Goal: Transaction & Acquisition: Purchase product/service

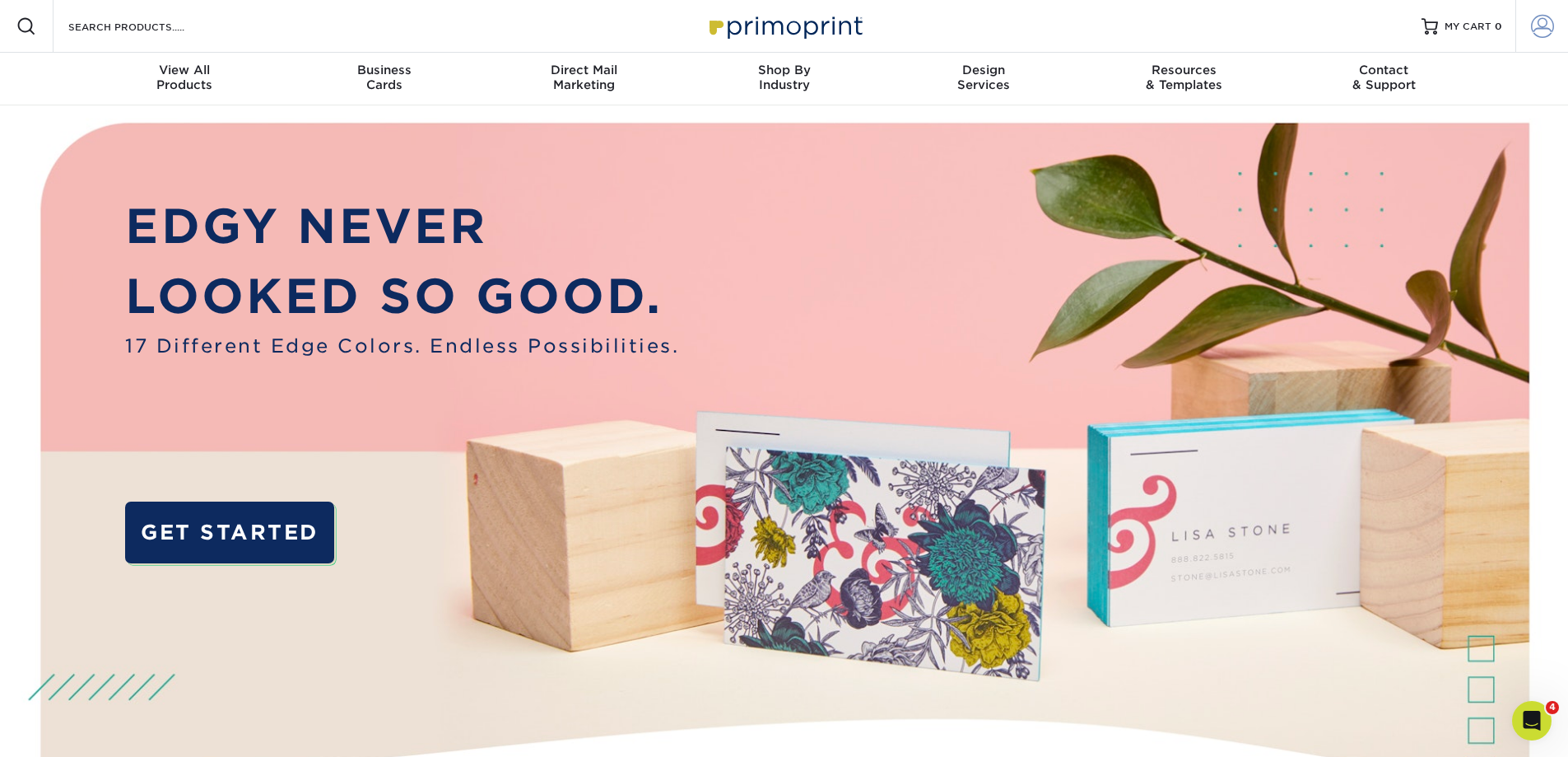
click at [1536, 25] on span at bounding box center [1543, 26] width 23 height 23
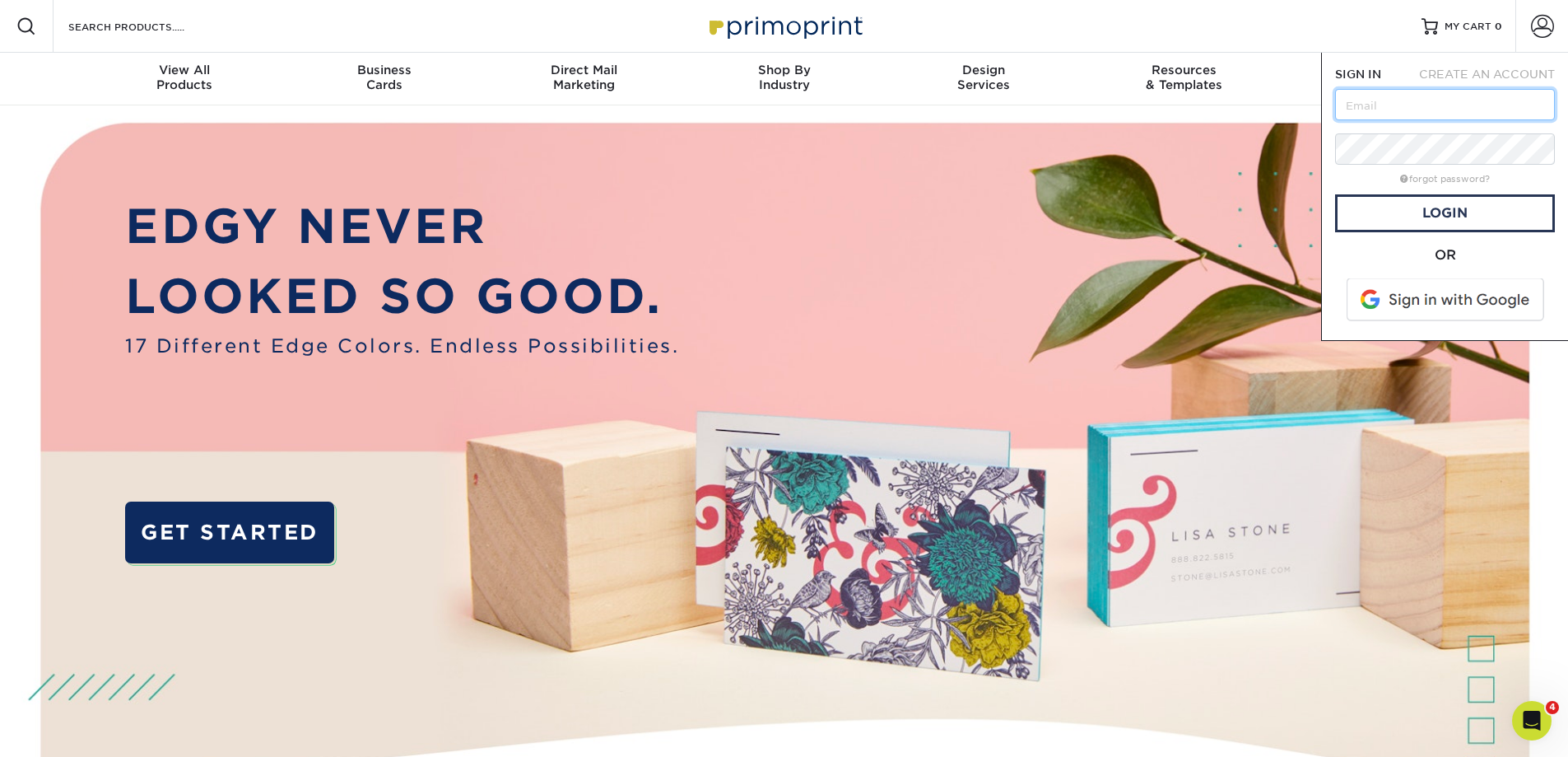
click at [1422, 110] on input "text" at bounding box center [1445, 105] width 220 height 32
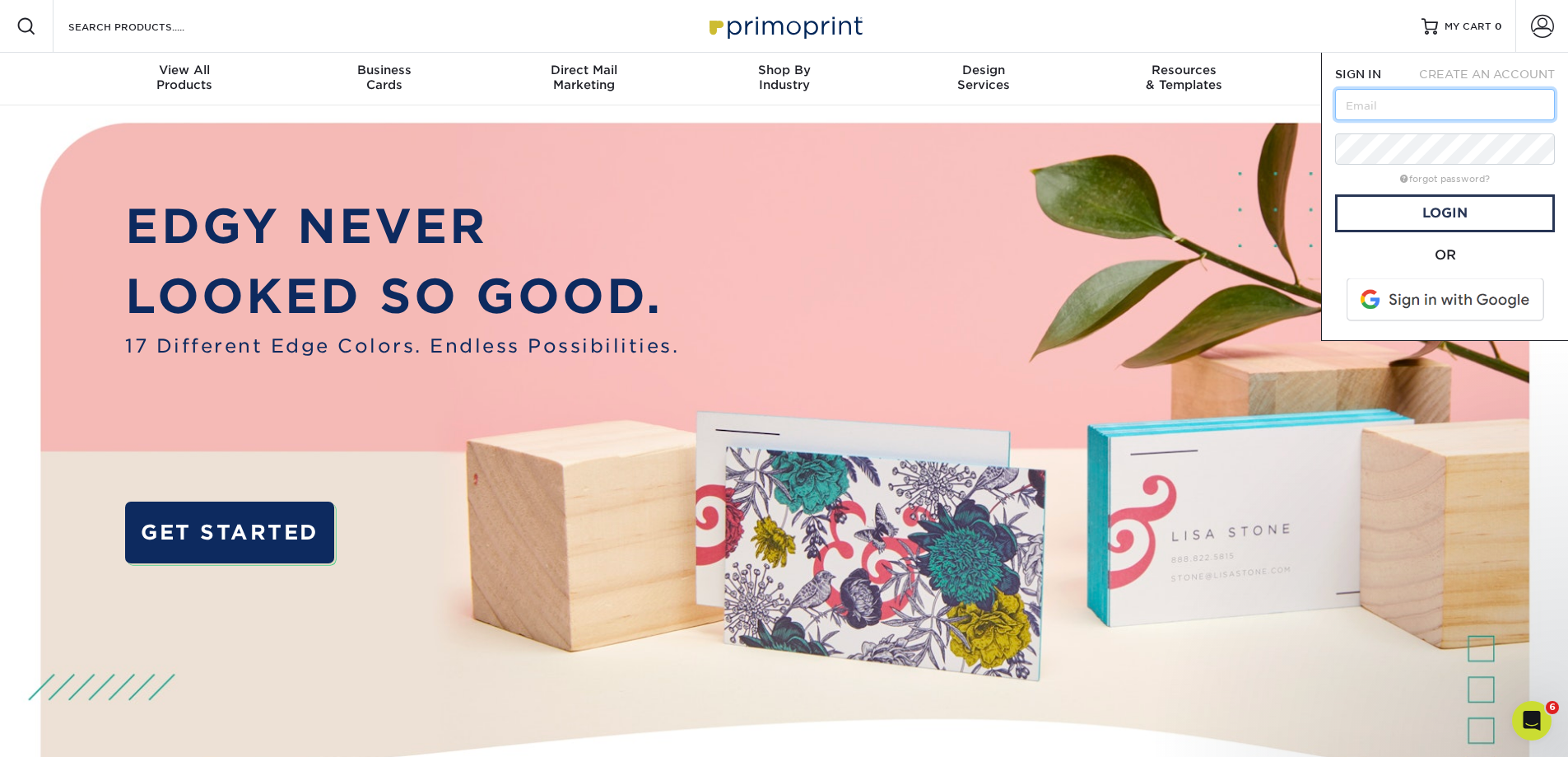
type input "[EMAIL_ADDRESS][DOMAIN_NAME]"
click at [1389, 215] on link "Login" at bounding box center [1445, 214] width 220 height 38
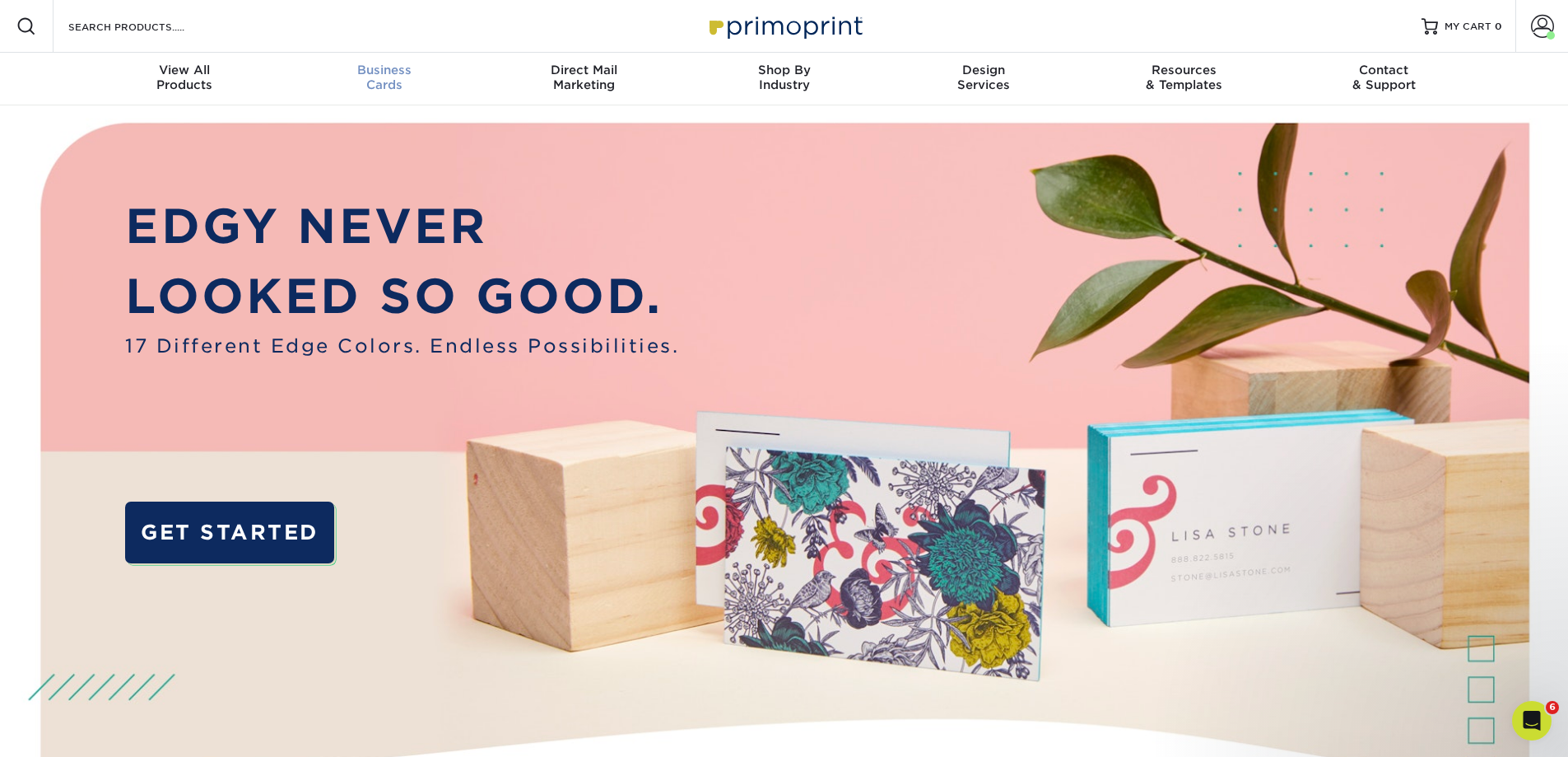
click at [403, 68] on span "Business" at bounding box center [384, 69] width 200 height 14
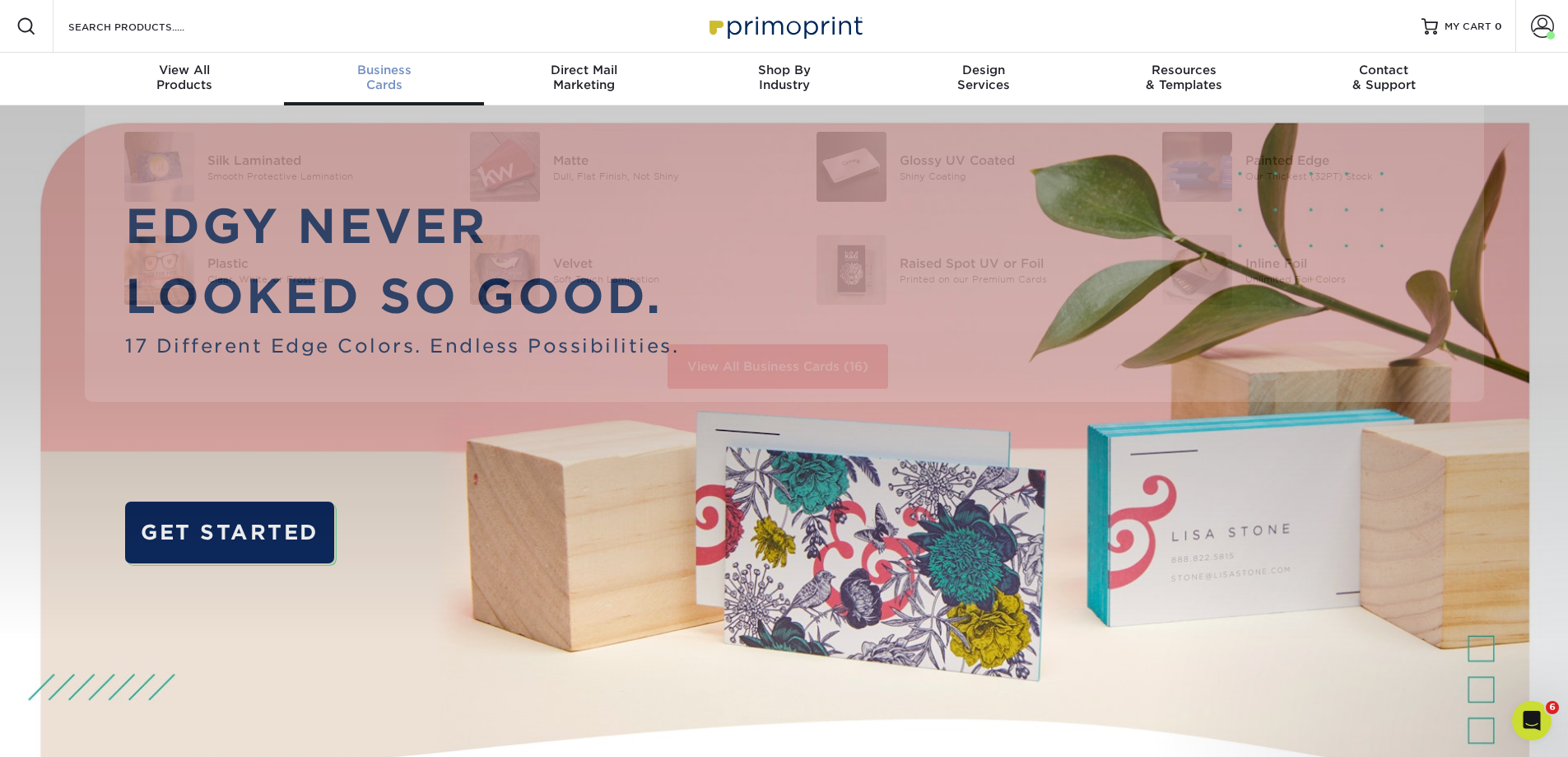
click at [369, 86] on div "Business Cards" at bounding box center [384, 77] width 200 height 30
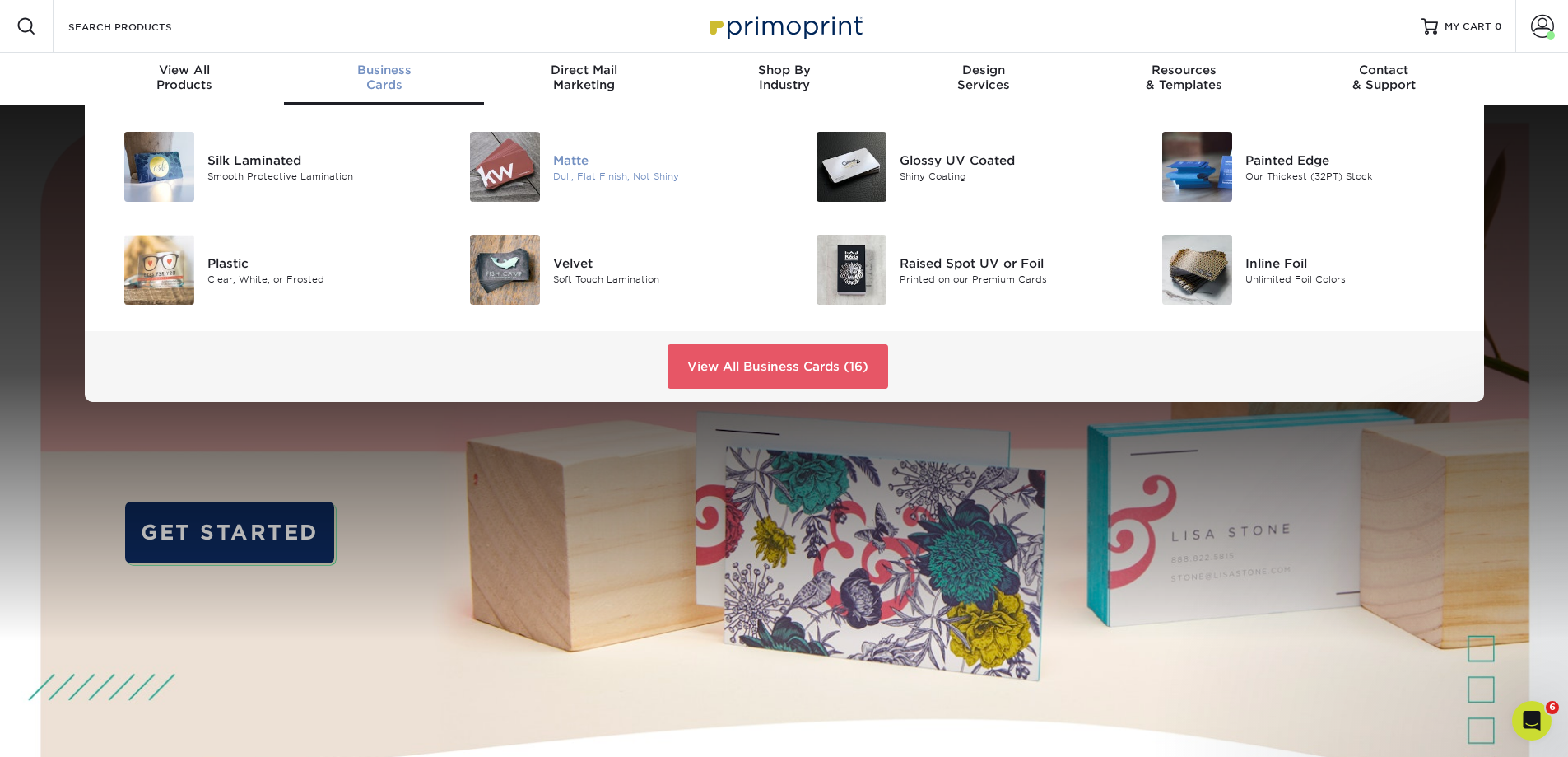
click at [539, 189] on img at bounding box center [505, 167] width 70 height 70
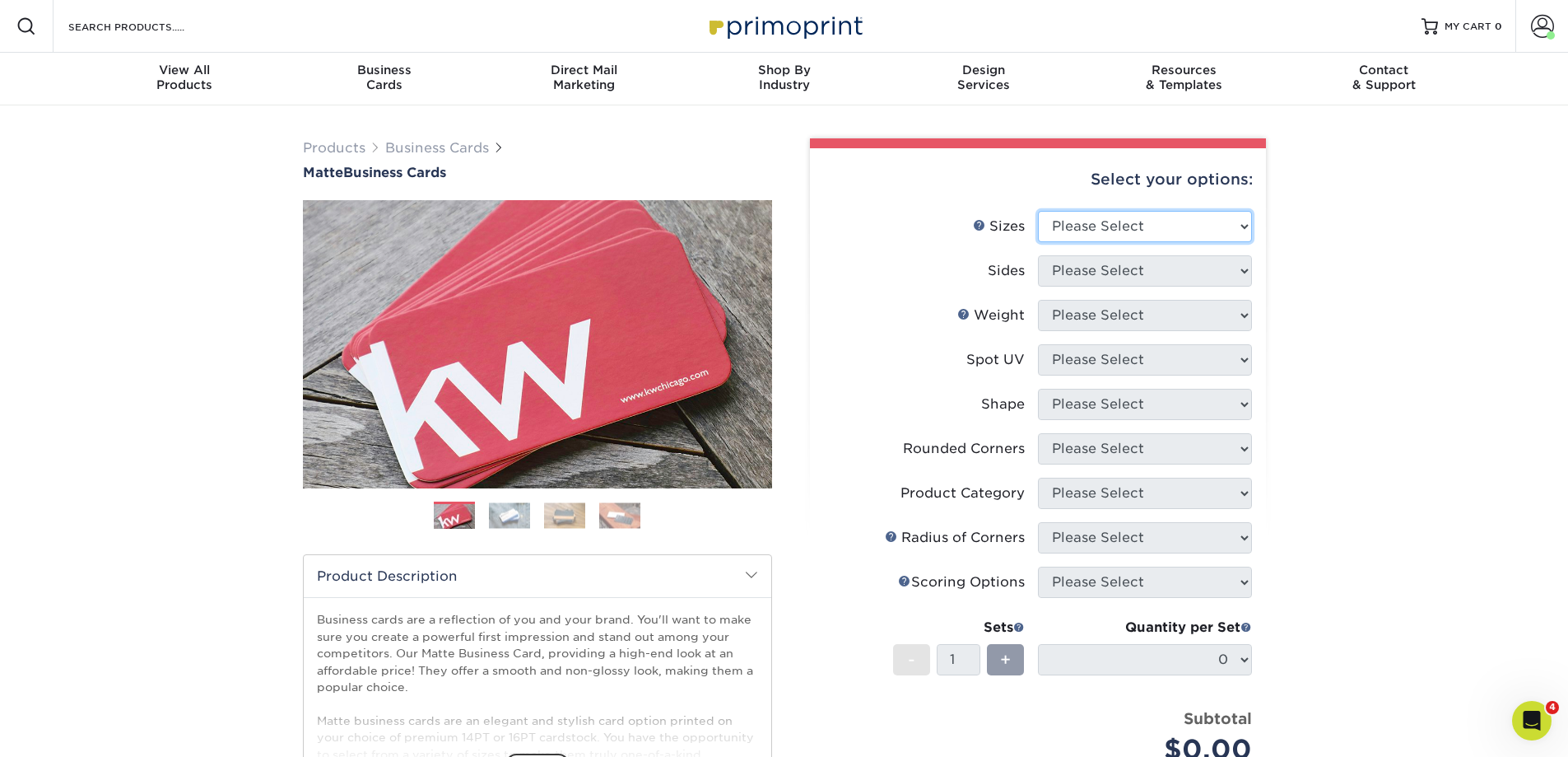
click at [1194, 224] on select "Please Select 1.5" x 3.5" - Mini 1.75" x 3.5" - Mini 2" x 2" - Square 2" x 3" -…" at bounding box center [1145, 226] width 214 height 32
select select "2.00x3.50"
click at [1038, 211] on select "Please Select 1.5" x 3.5" - Mini 1.75" x 3.5" - Mini 2" x 2" - Square 2" x 3" -…" at bounding box center [1145, 226] width 214 height 32
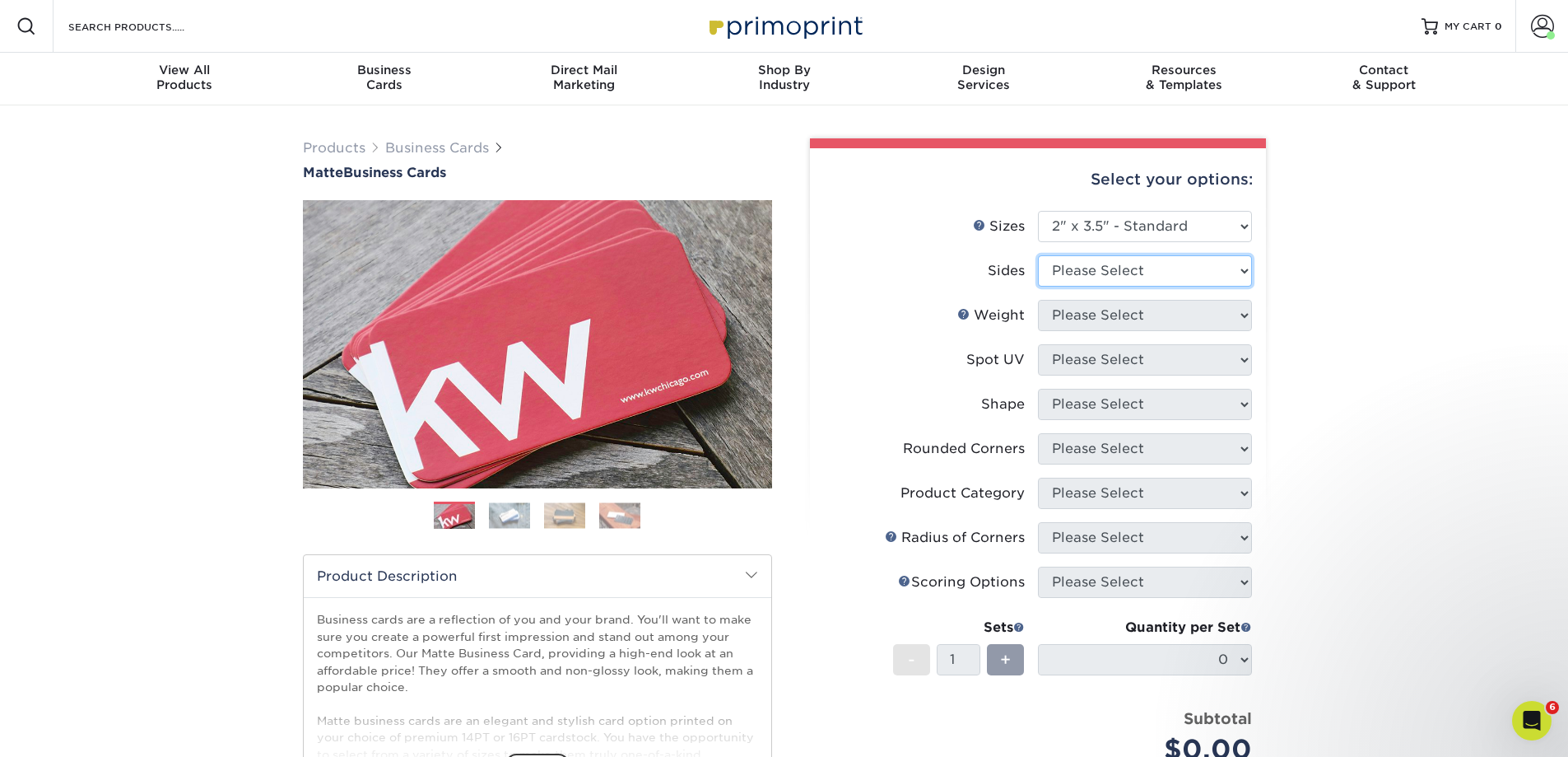
click at [1113, 275] on select "Please Select Print Both Sides Print Front Only" at bounding box center [1145, 270] width 214 height 32
select select "13abbda7-1d64-4f25-8bb2-c179b224825d"
click at [1038, 255] on select "Please Select Print Both Sides Print Front Only" at bounding box center [1145, 270] width 214 height 32
click at [1111, 320] on select "Please Select 16PT 14PT" at bounding box center [1145, 315] width 214 height 32
select select "16PT"
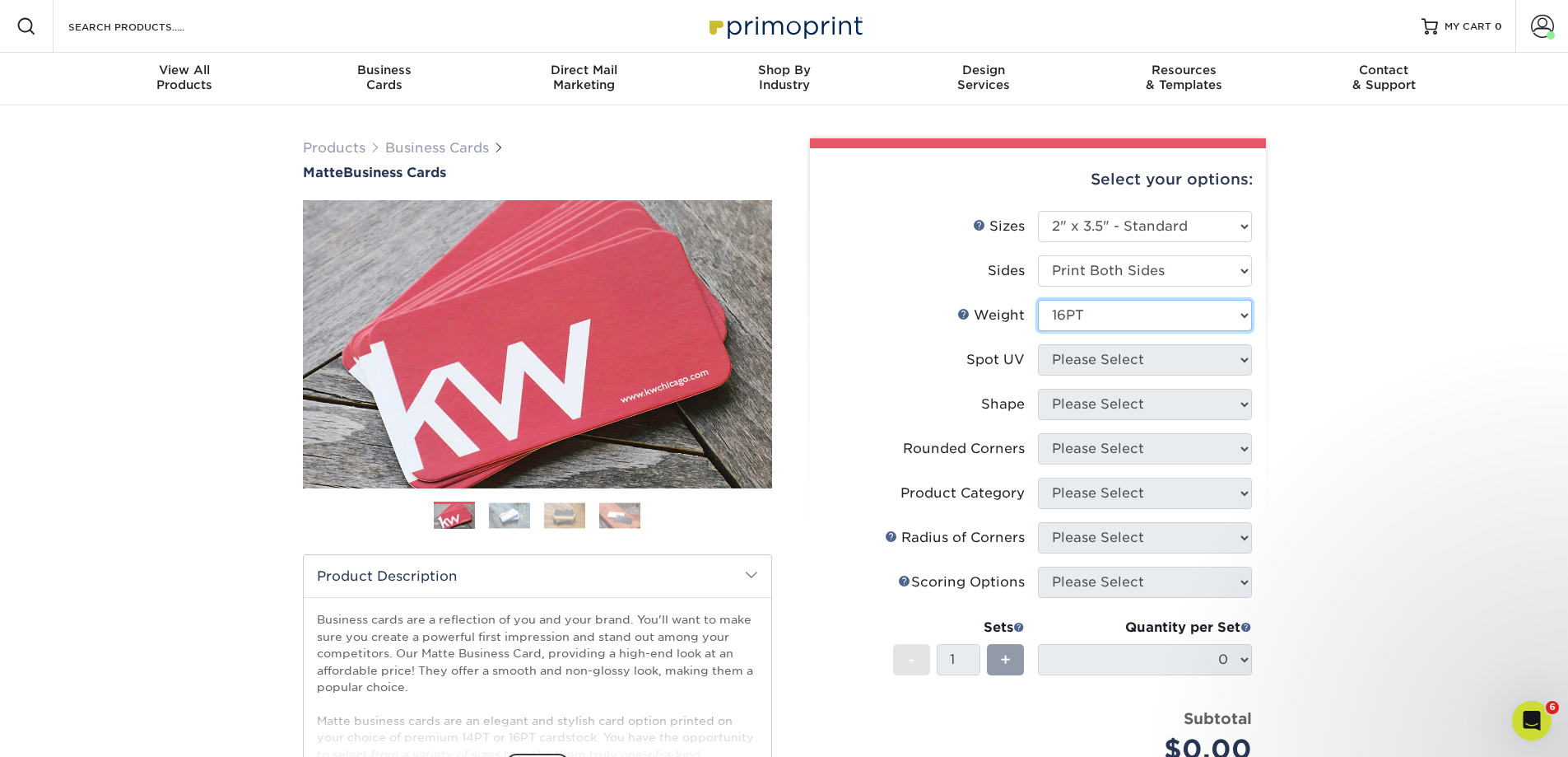
click at [1038, 300] on select "Please Select 16PT 14PT" at bounding box center [1145, 315] width 214 height 32
click at [1109, 360] on select "Please Select No Spot UV Front and Back (Both Sides) Front Only Back Only" at bounding box center [1145, 360] width 214 height 32
select select "3"
click at [1038, 344] on select "Please Select No Spot UV Front and Back (Both Sides) Front Only Back Only" at bounding box center [1145, 360] width 214 height 32
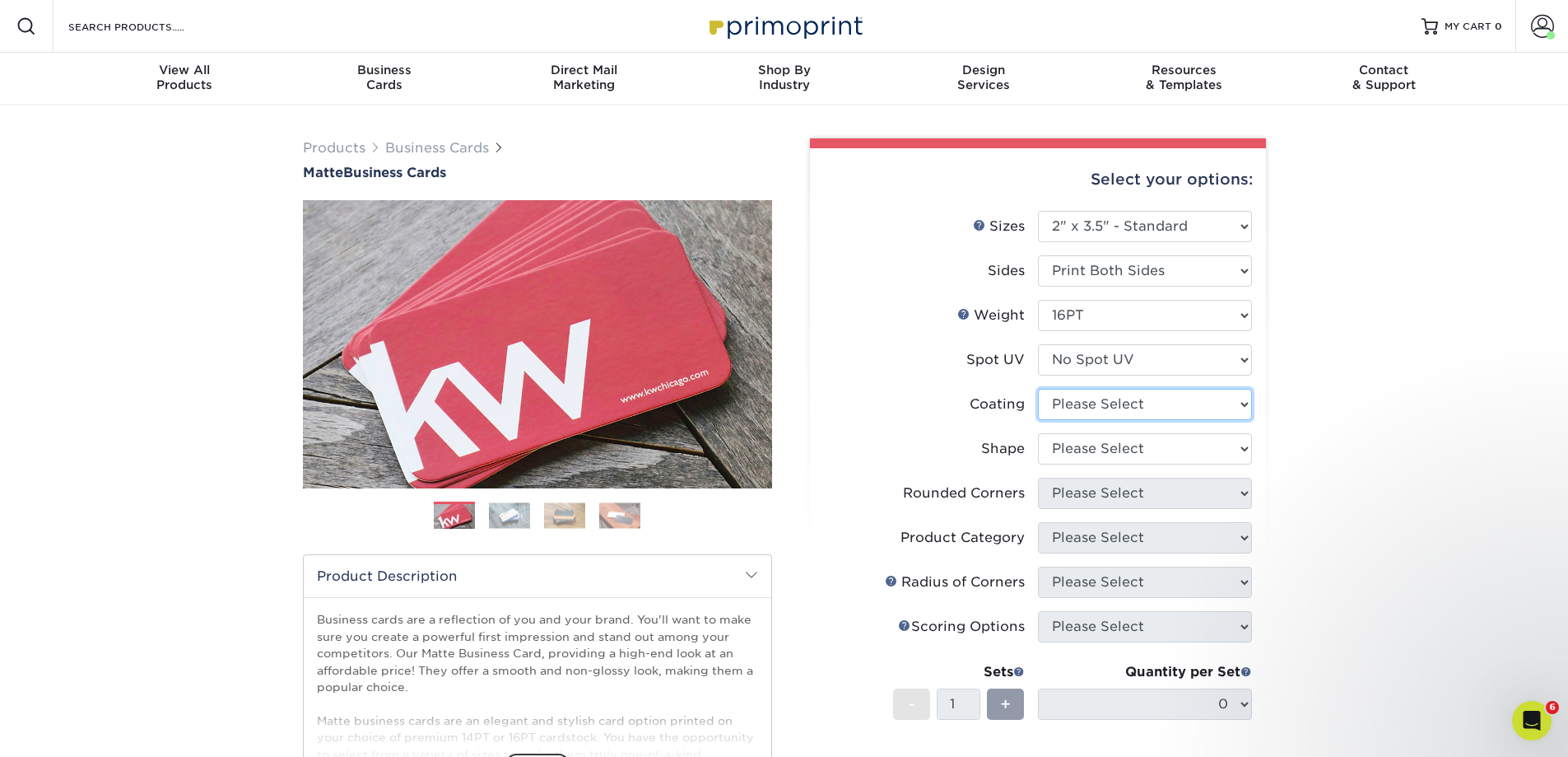
click at [1096, 406] on select at bounding box center [1145, 404] width 214 height 32
select select "121bb7b5-3b4d-429f-bd8d-bbf80e953313"
click at [1038, 388] on select at bounding box center [1145, 404] width 214 height 32
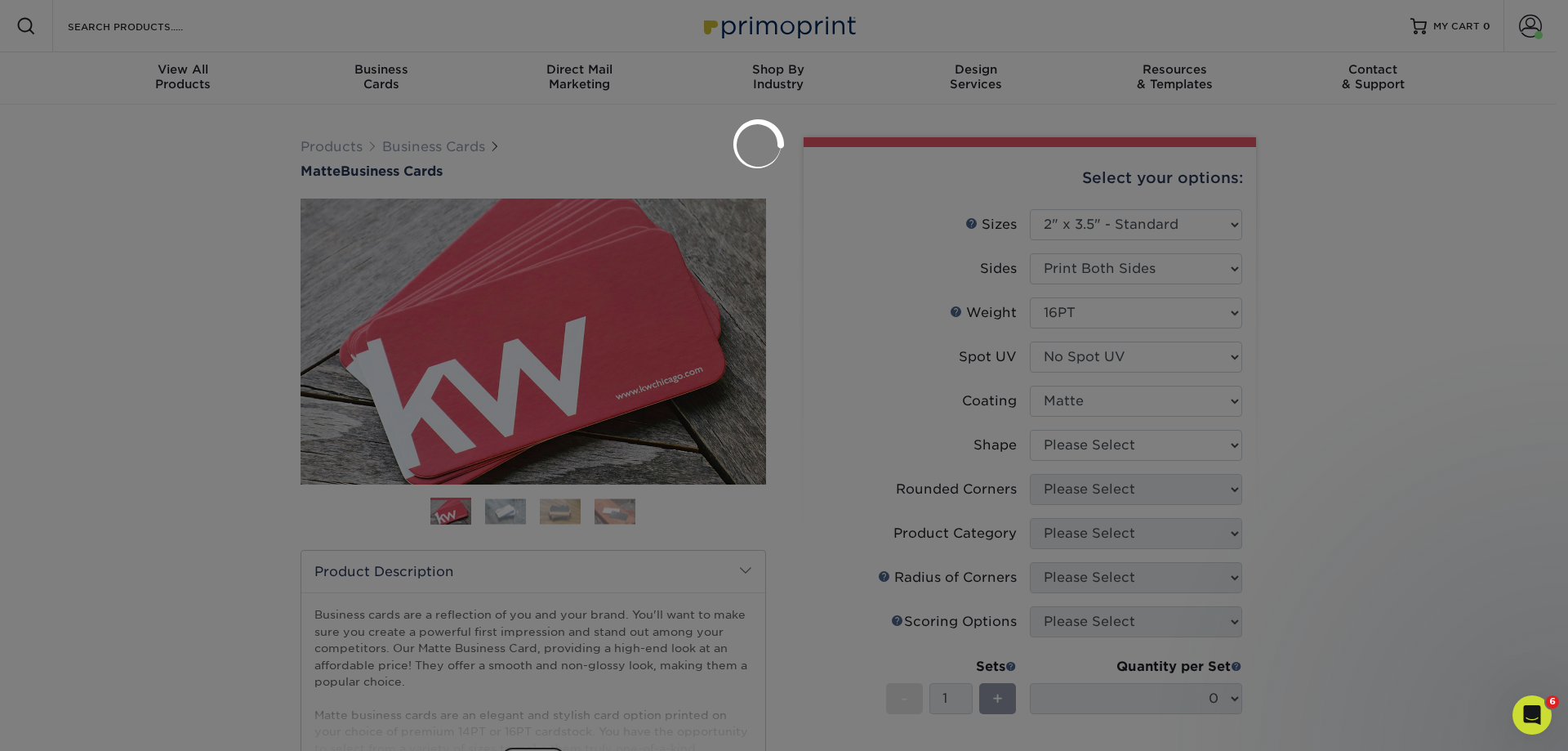
click at [1080, 451] on div at bounding box center [784, 376] width 1568 height 751
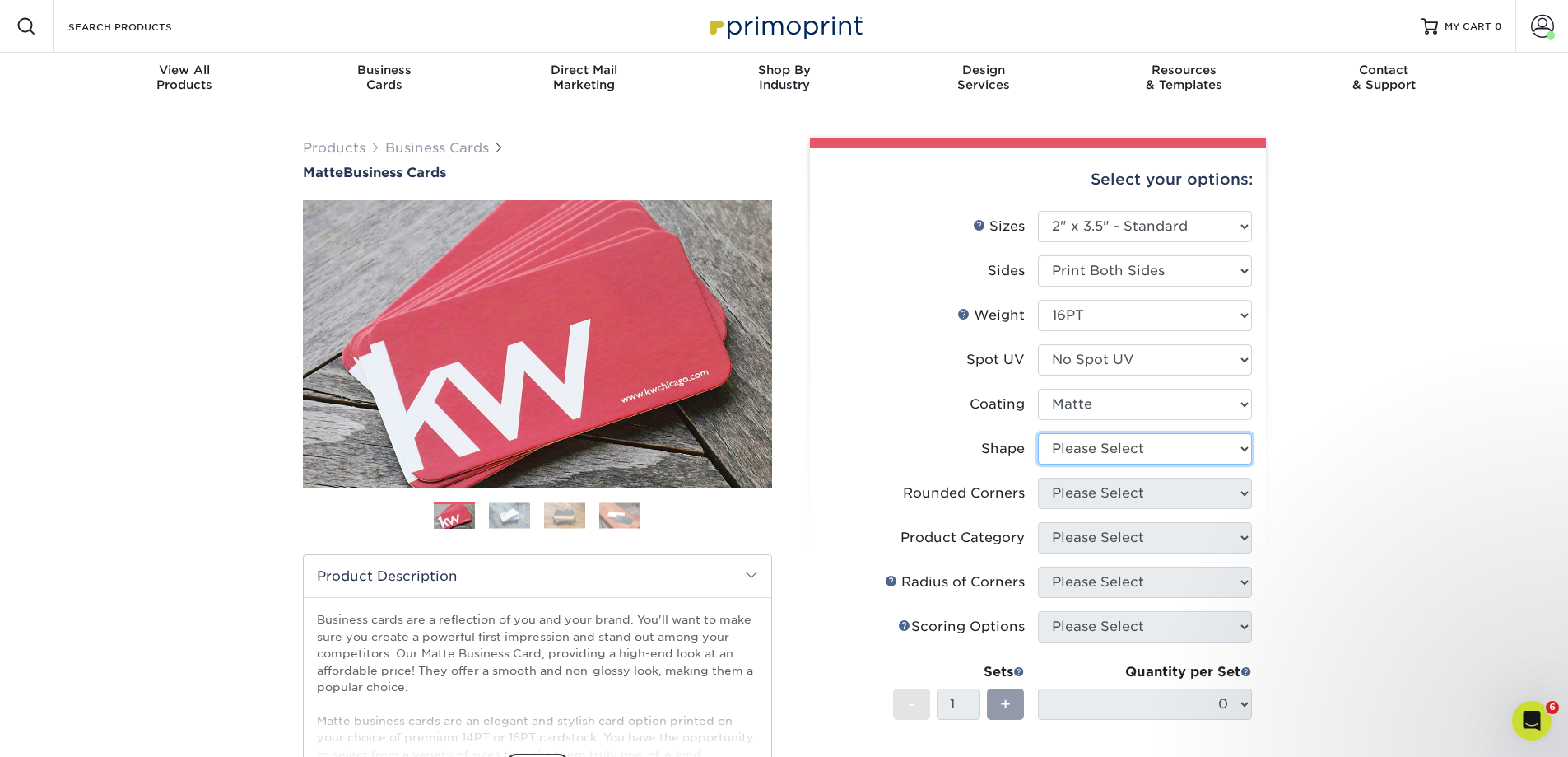
click at [1071, 447] on select "Please Select Standard Oval" at bounding box center [1145, 449] width 214 height 32
select select "standard"
click at [1038, 433] on select "Please Select Standard Oval" at bounding box center [1145, 449] width 214 height 32
click at [1072, 491] on select "Please Select Yes - Round 2 Corners Yes - Round 4 Corners No" at bounding box center [1145, 493] width 214 height 32
select select "0"
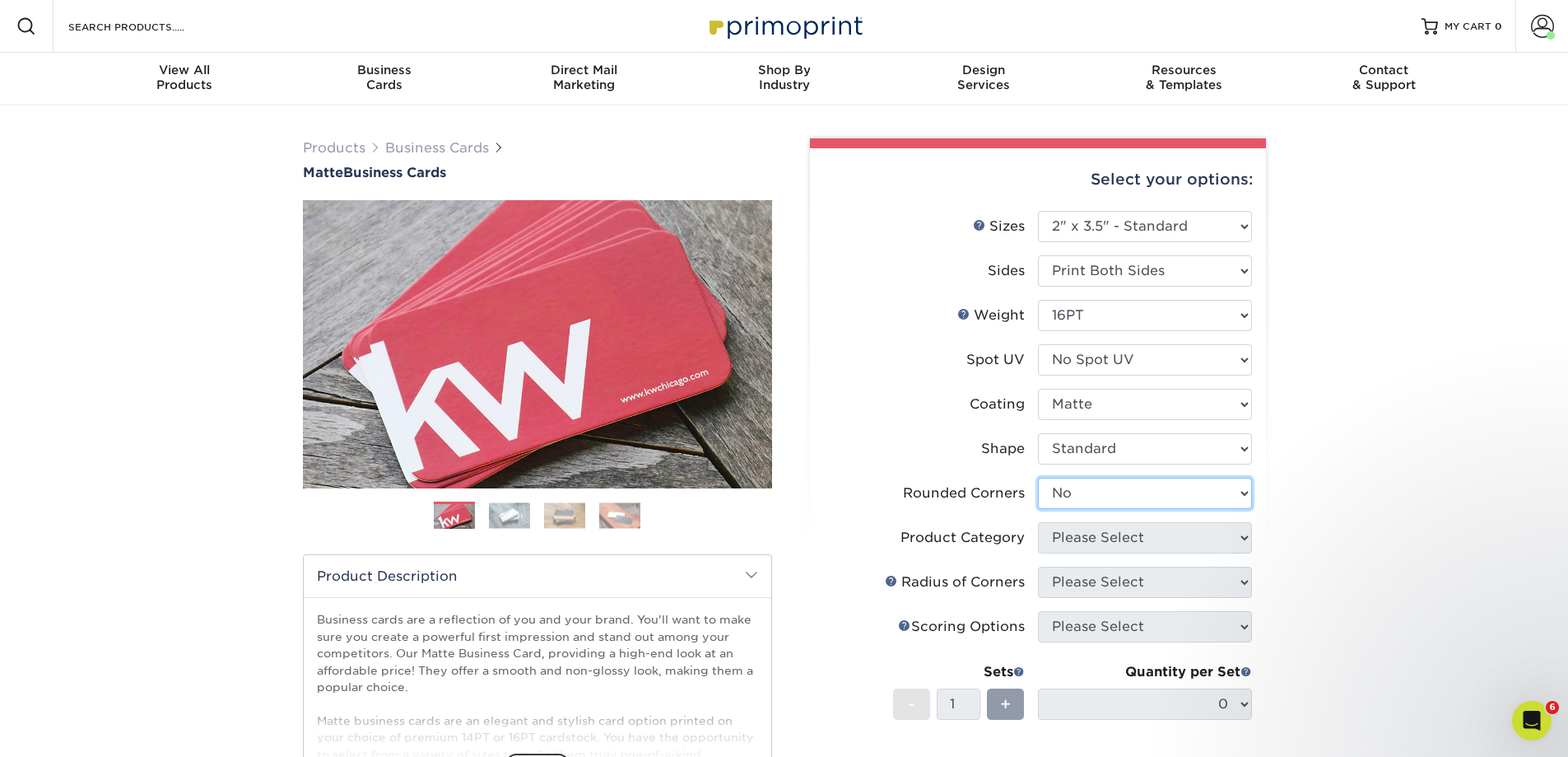
click at [1038, 478] on select "Please Select Yes - Round 2 Corners Yes - Round 4 Corners No" at bounding box center [1145, 493] width 214 height 32
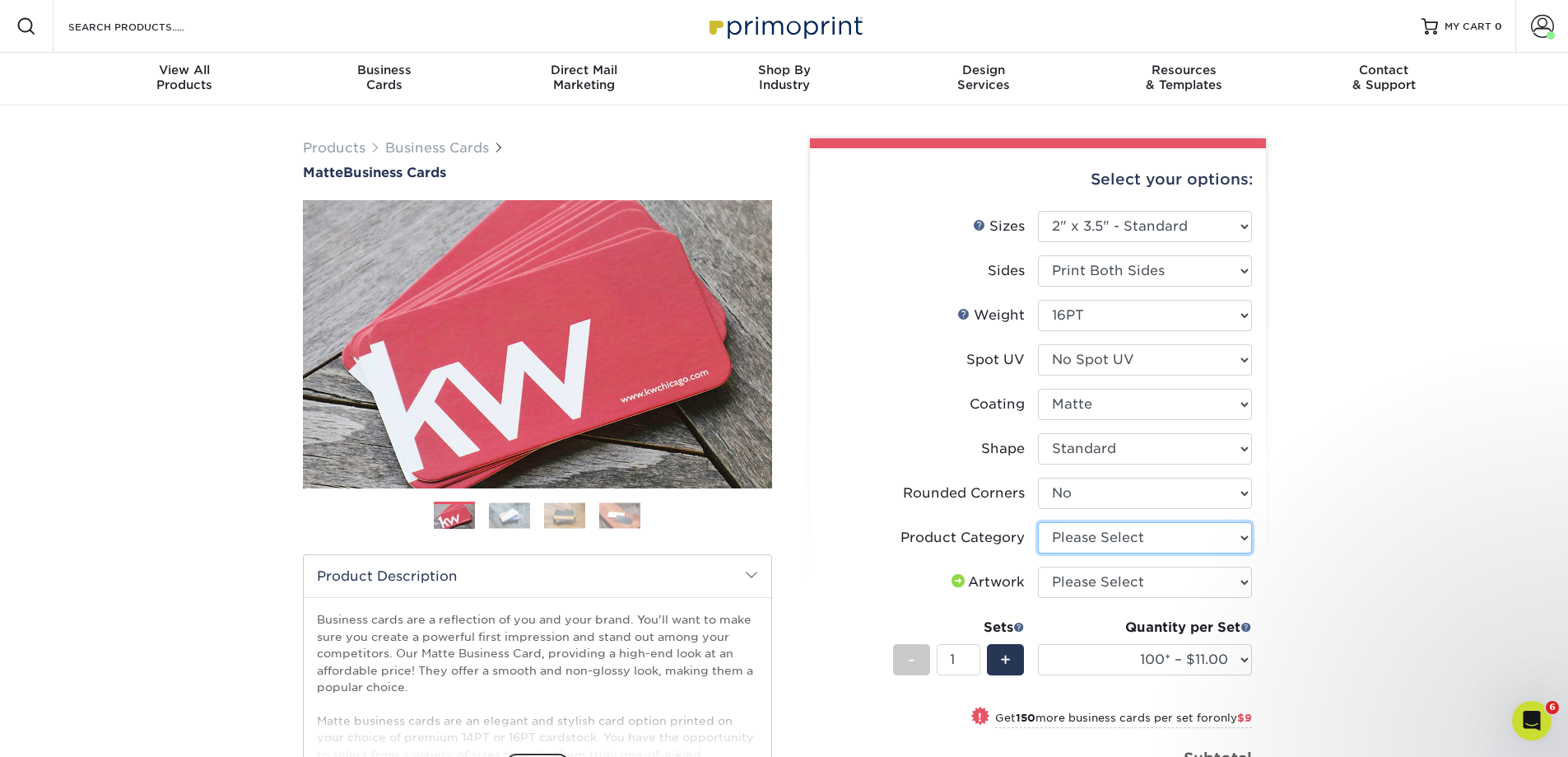
click at [1159, 547] on select "Please Select Business Cards" at bounding box center [1145, 537] width 214 height 32
select select "3b5148f1-0588-4f88-a218-97bcfdce65c1"
click at [1038, 522] on select "Please Select Business Cards" at bounding box center [1145, 537] width 214 height 32
click at [1140, 579] on select "Please Select I will upload files I need a design - $100" at bounding box center [1145, 582] width 214 height 32
select select "upload"
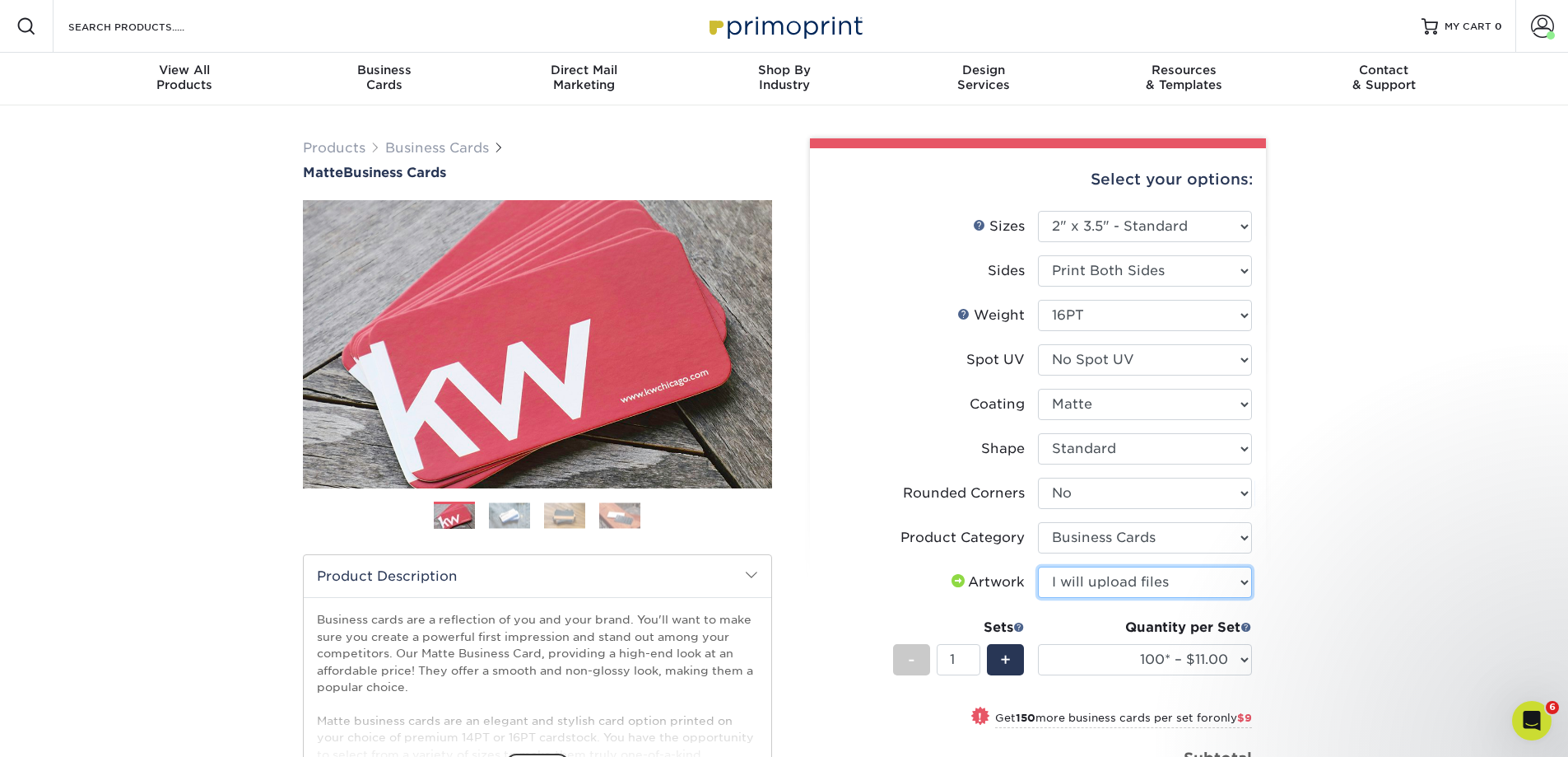
click at [1038, 567] on select "Please Select I will upload files I need a design - $100" at bounding box center [1145, 582] width 214 height 32
click at [1211, 660] on select "100* – $11.00 250* – $20.00 500 – $39.00 1000 – $49.00 2500 – $87.00 5000 – $16…" at bounding box center [1145, 660] width 214 height 32
select select "500 – $39.00"
click at [1038, 644] on select "100* – $11.00 250* – $20.00 500 – $39.00 1000 – $49.00 2500 – $87.00 5000 – $16…" at bounding box center [1145, 660] width 214 height 32
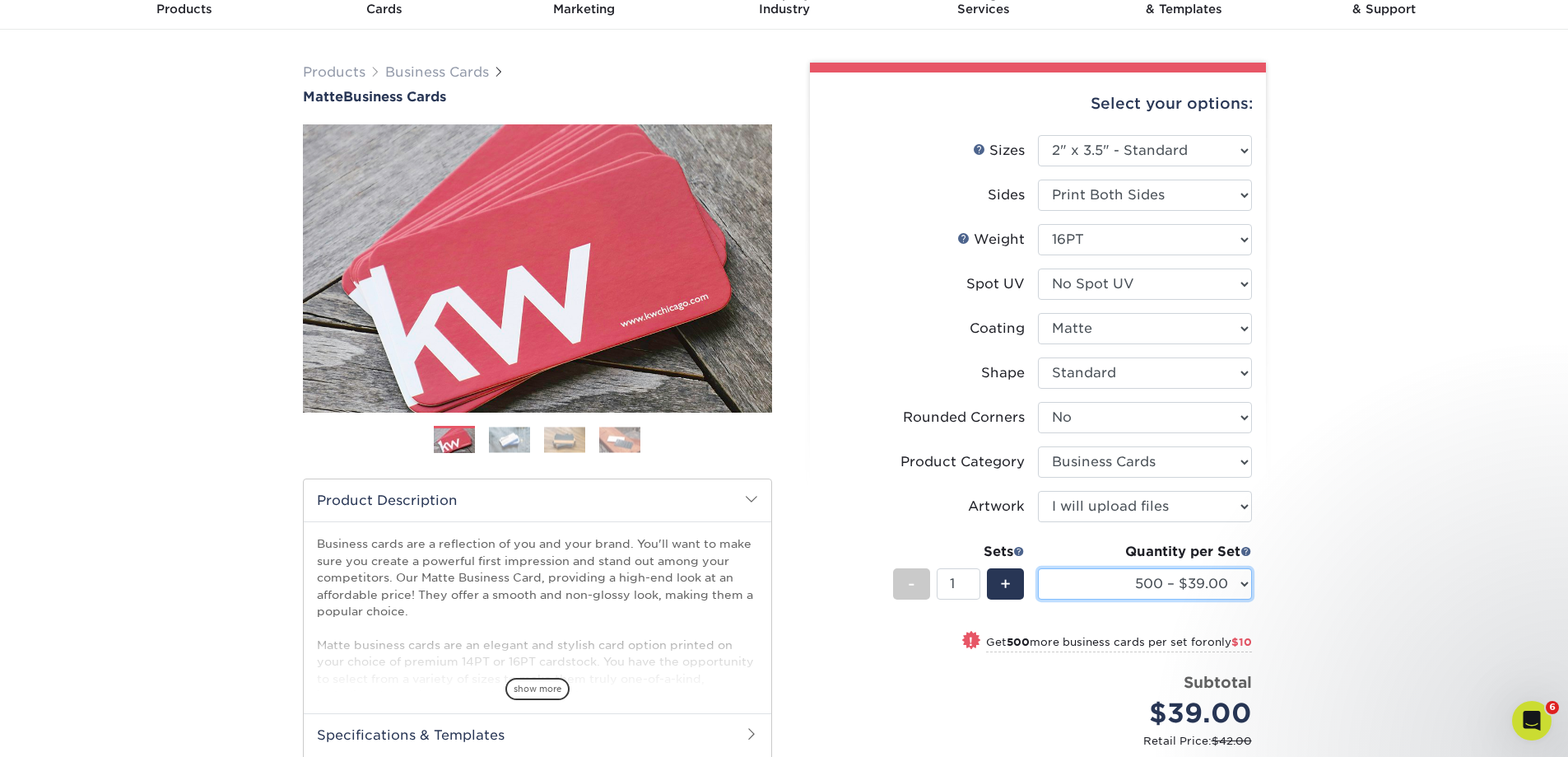
scroll to position [165, 0]
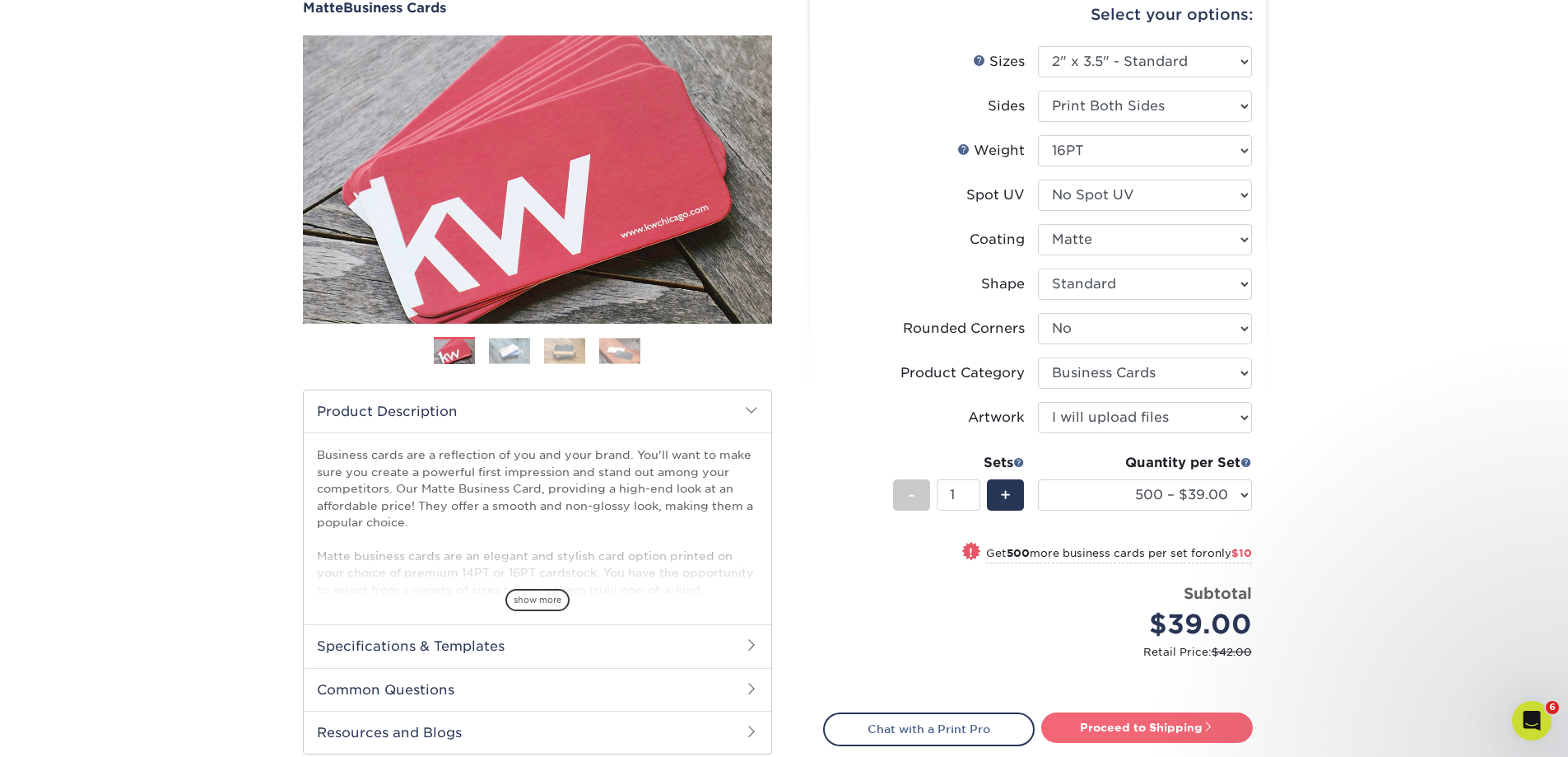
click at [1182, 736] on link "Proceed to Shipping" at bounding box center [1147, 726] width 212 height 30
type input "Set 1"
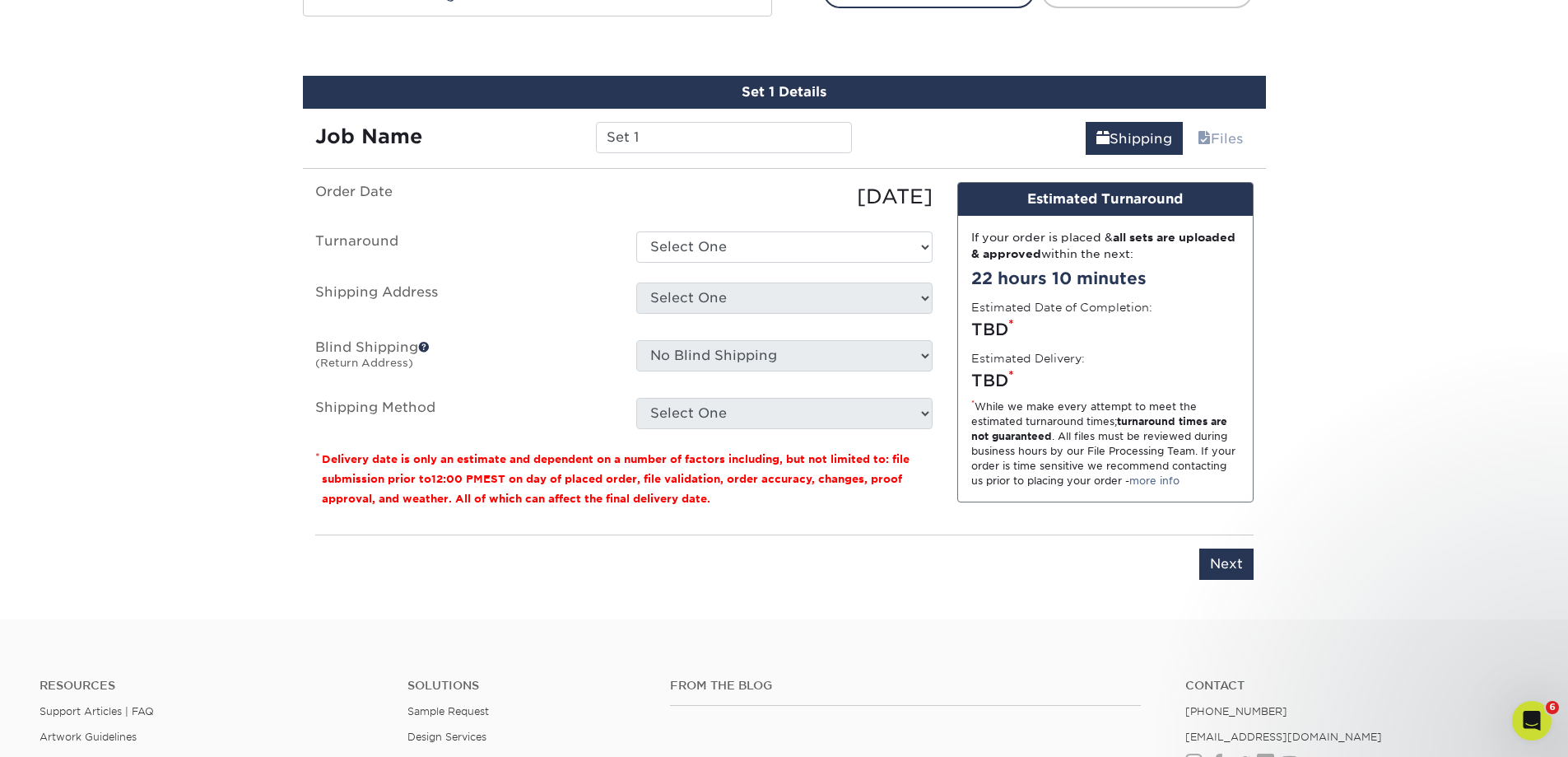
scroll to position [922, 0]
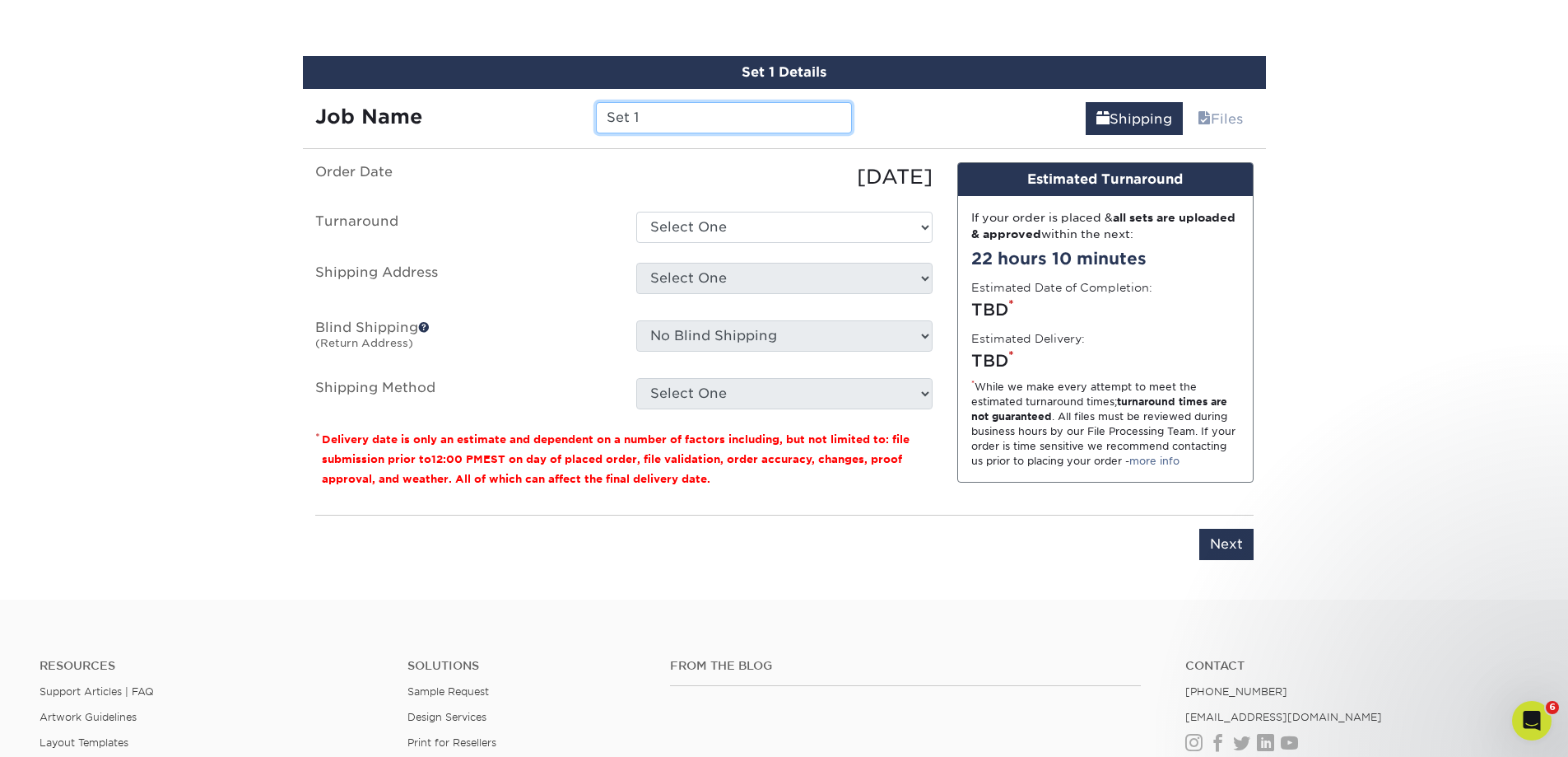
drag, startPoint x: 674, startPoint y: 114, endPoint x: 611, endPoint y: 113, distance: 63.0
click at [611, 113] on input "Set 1" at bounding box center [724, 117] width 256 height 32
click at [707, 119] on input "text" at bounding box center [724, 117] width 256 height 32
type input "N"
type input "Beechwood NABT [PERSON_NAME]"
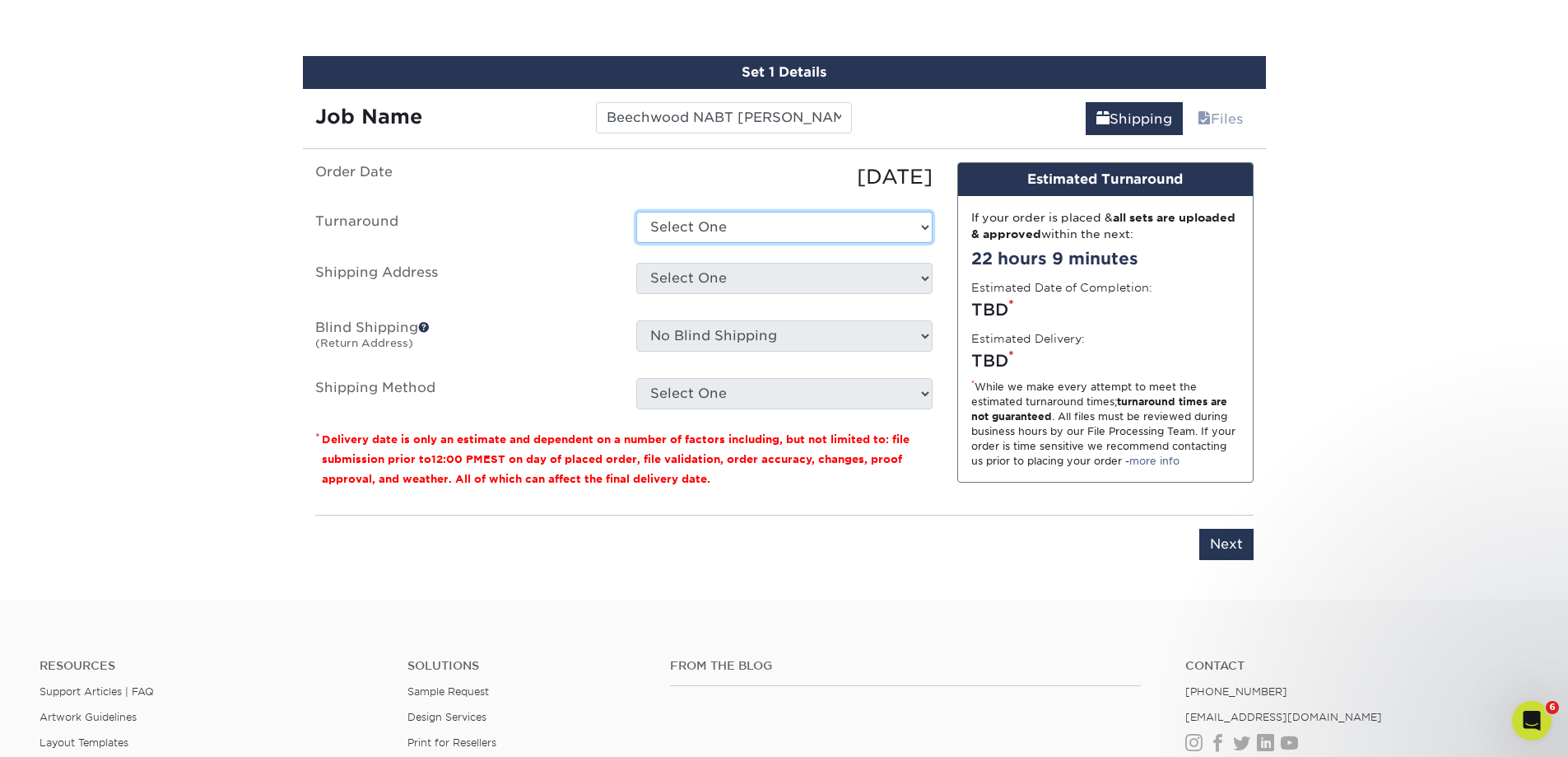
click at [794, 224] on select "Select One 2-4 Business Days 2 Day Next Business Day" at bounding box center [784, 227] width 296 height 32
select select "b78ebb40-f3d8-446a-8df3-6de10c612245"
click at [636, 212] on select "Select One 2-4 Business Days 2 Day Next Business Day" at bounding box center [784, 227] width 296 height 32
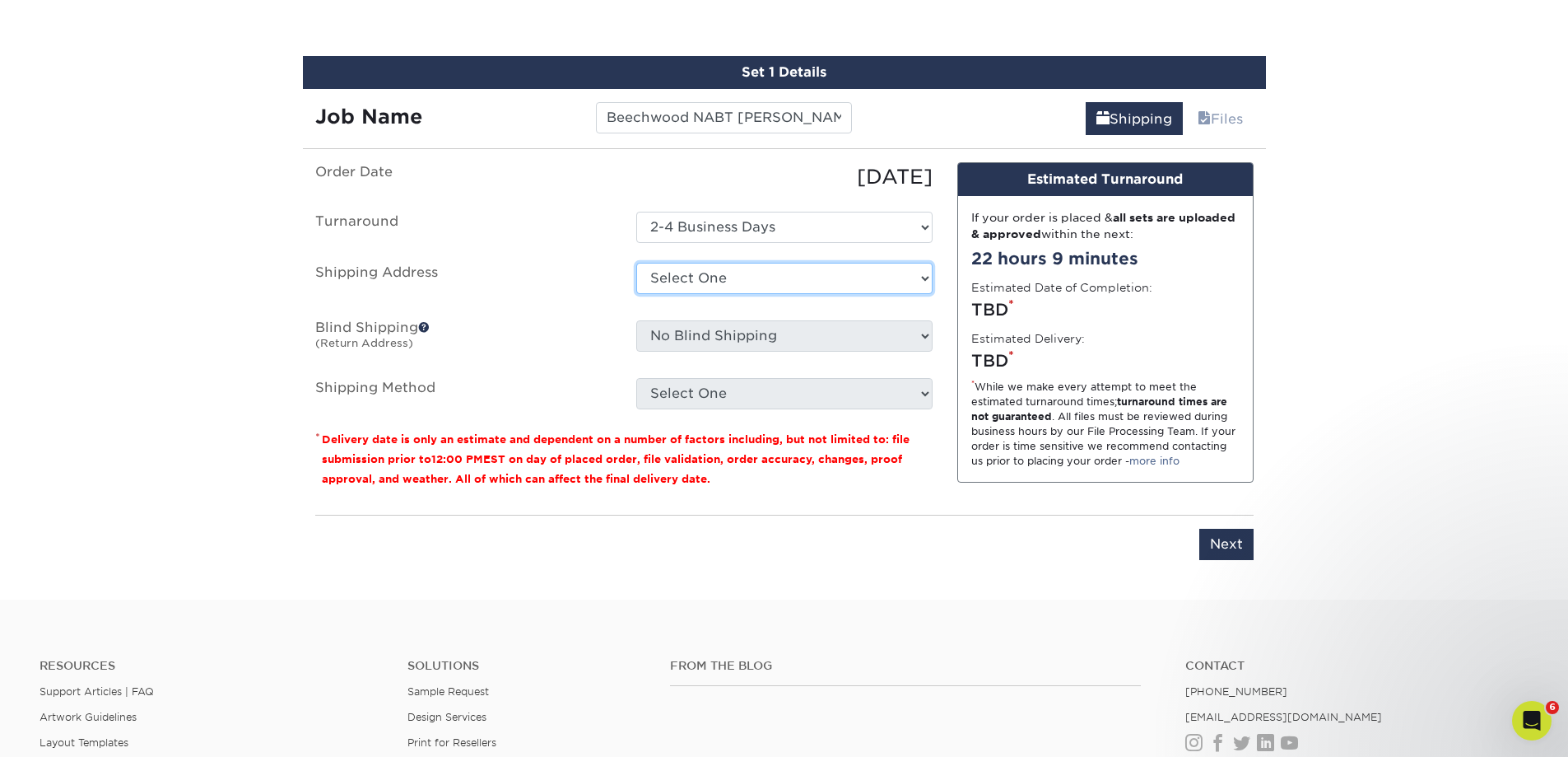
click at [763, 277] on select "Select One Beechwood Green Bay Beechwood Madison Beechwood Sales & Service Bret…" at bounding box center [784, 278] width 296 height 32
select select "36843"
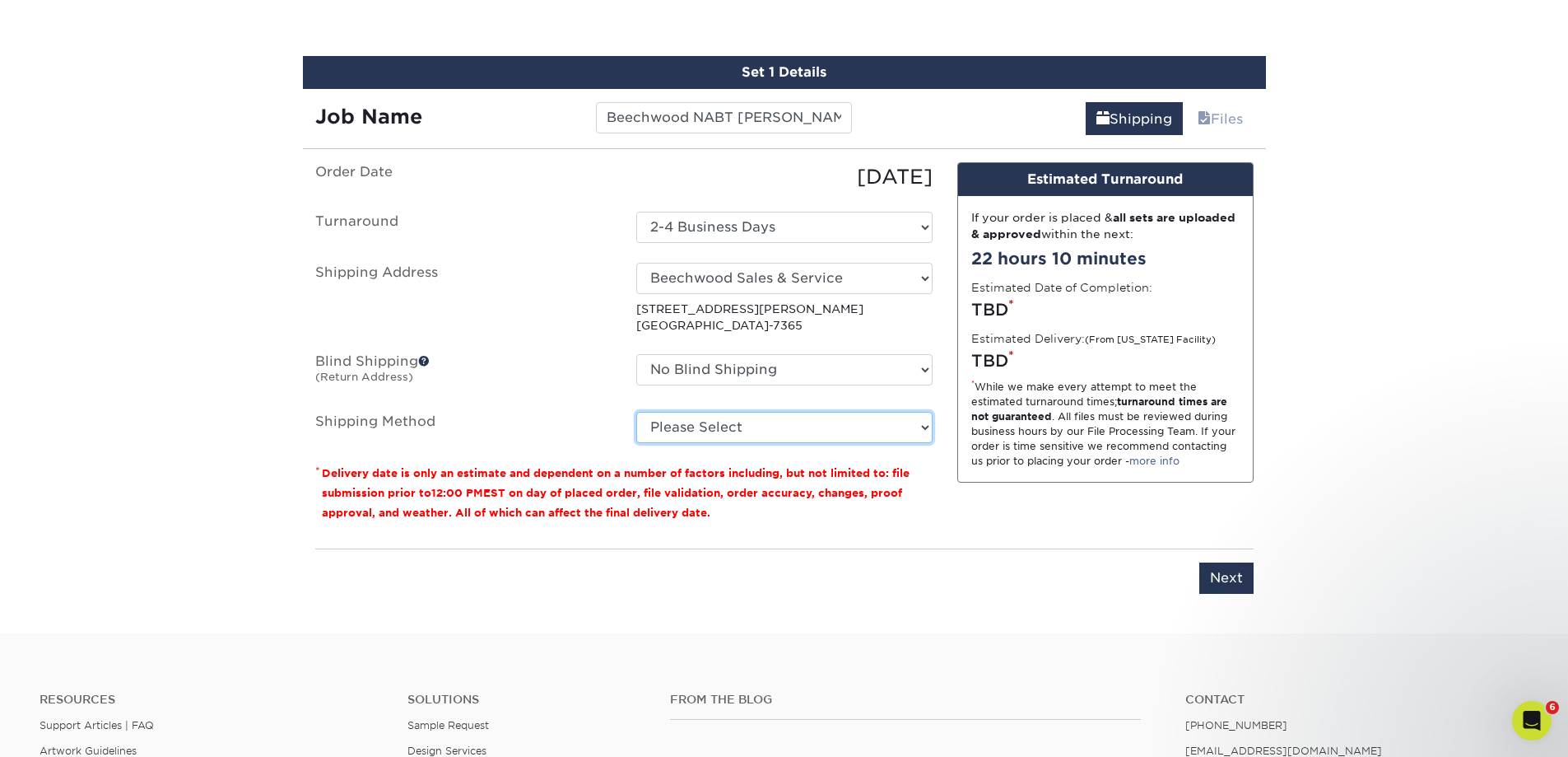
click at [805, 426] on select "Please Select Ground Shipping (+$8.96) 3 Day Shipping Service (+$15.34) 2 Day A…" at bounding box center [784, 427] width 296 height 32
select select "03"
click at [636, 412] on select "Please Select Ground Shipping (+$8.96) 3 Day Shipping Service (+$15.34) 2 Day A…" at bounding box center [784, 427] width 296 height 32
click at [1228, 573] on input "Next" at bounding box center [1226, 578] width 54 height 32
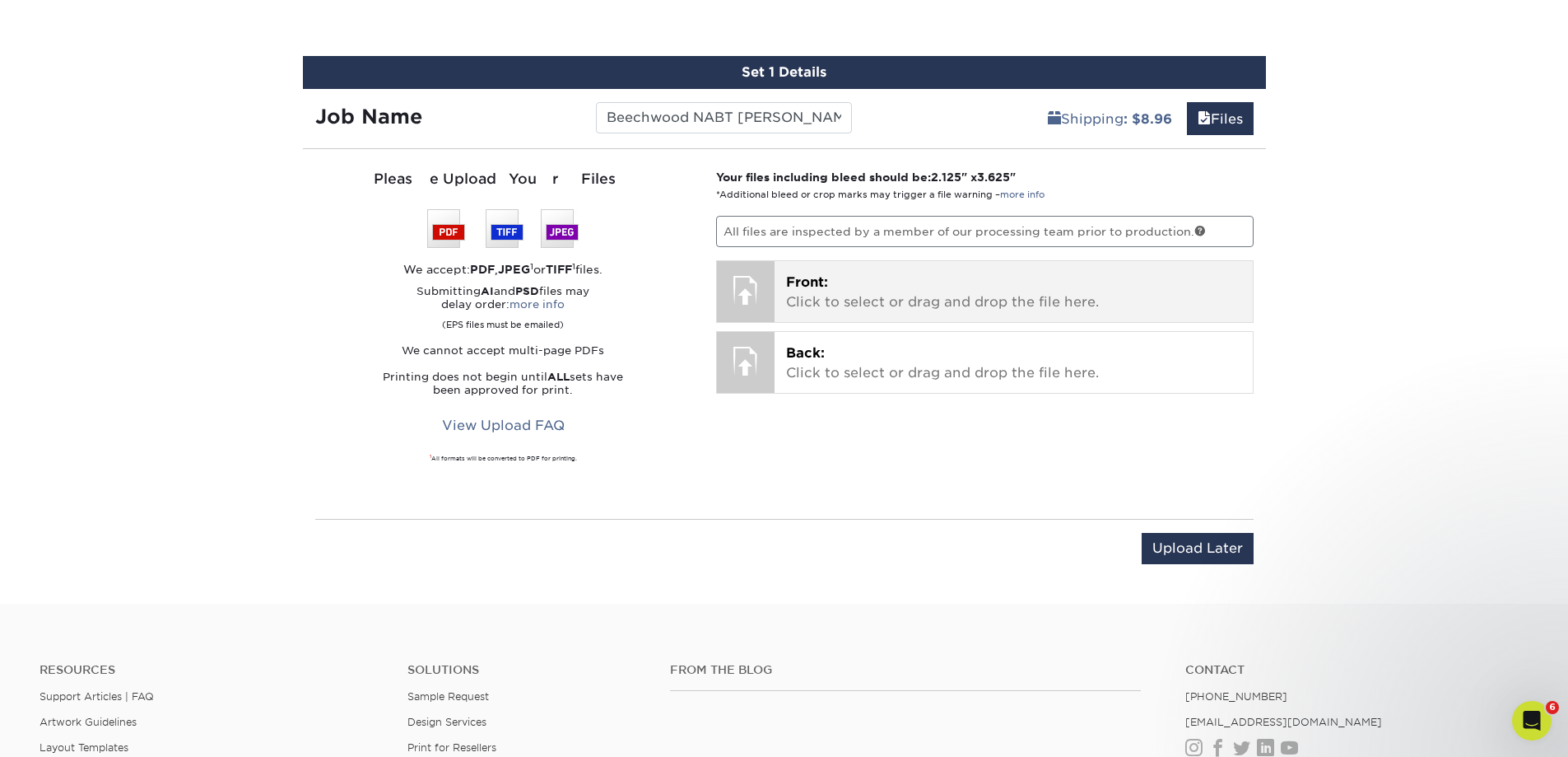
click at [897, 289] on p "Front: Click to select or drag and drop the file here." at bounding box center [1013, 292] width 455 height 40
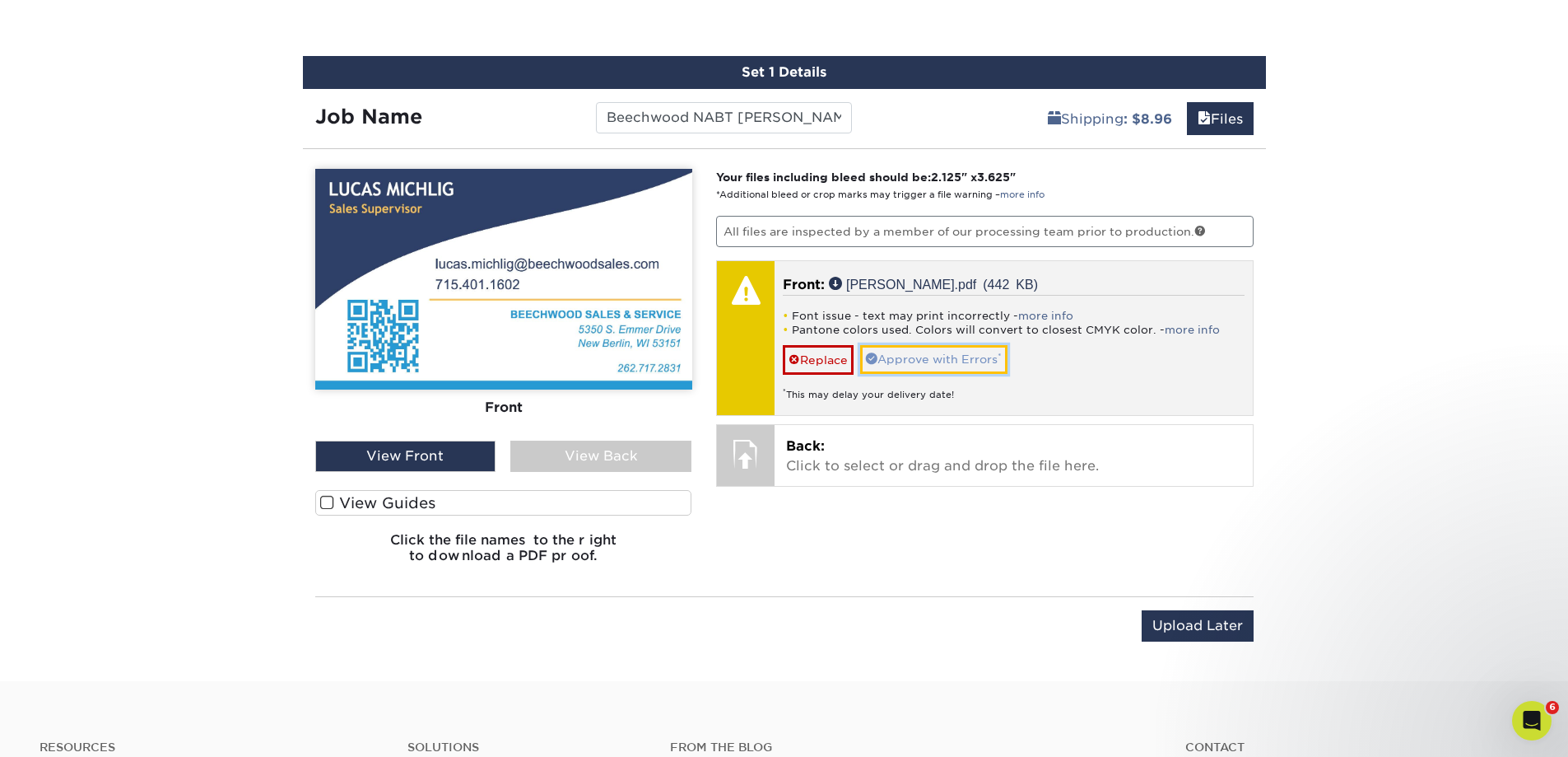
click at [875, 360] on span at bounding box center [871, 358] width 12 height 12
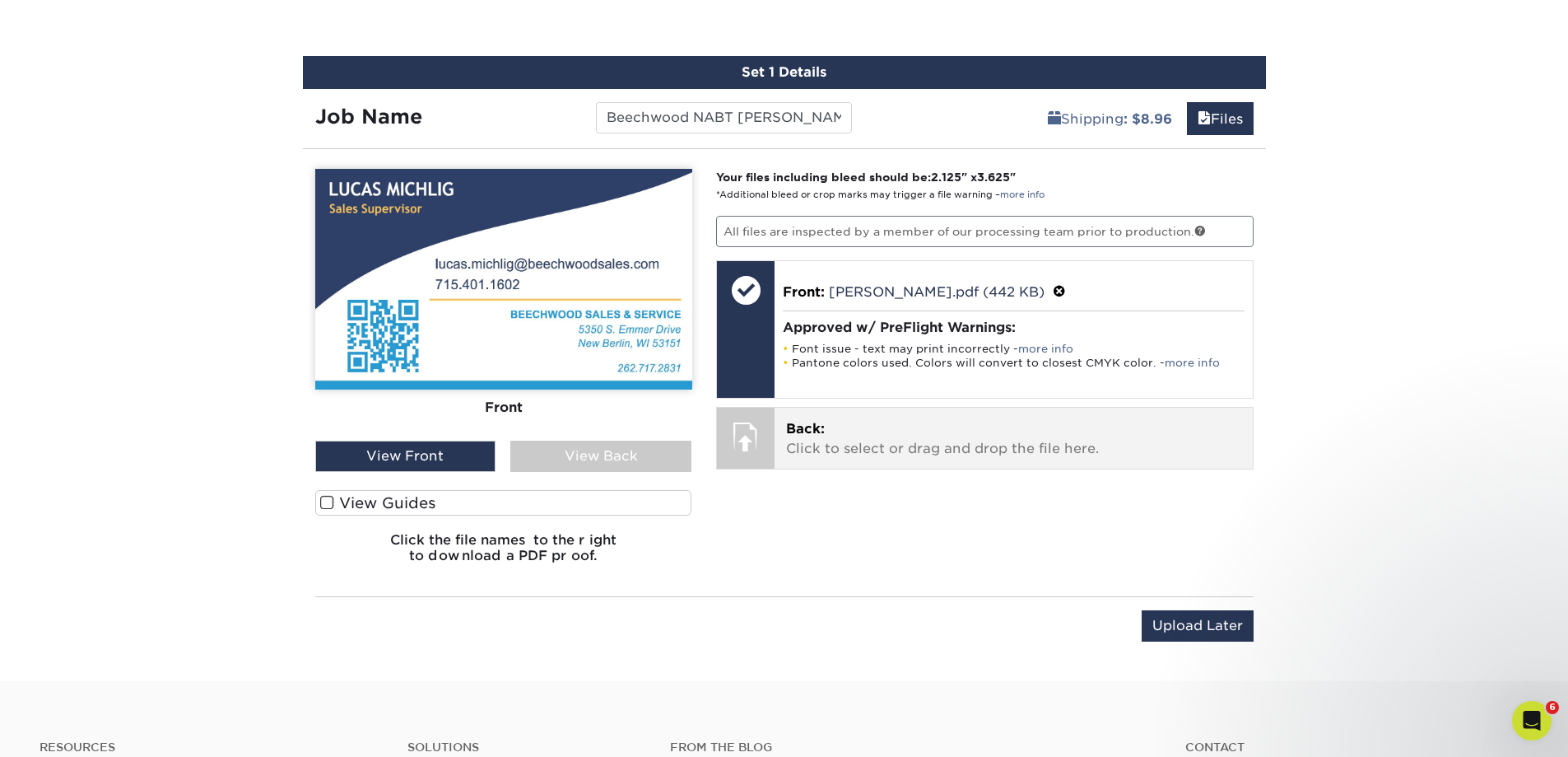
click at [857, 430] on p "Back: Click to select or drag and drop the file here." at bounding box center [1013, 439] width 455 height 40
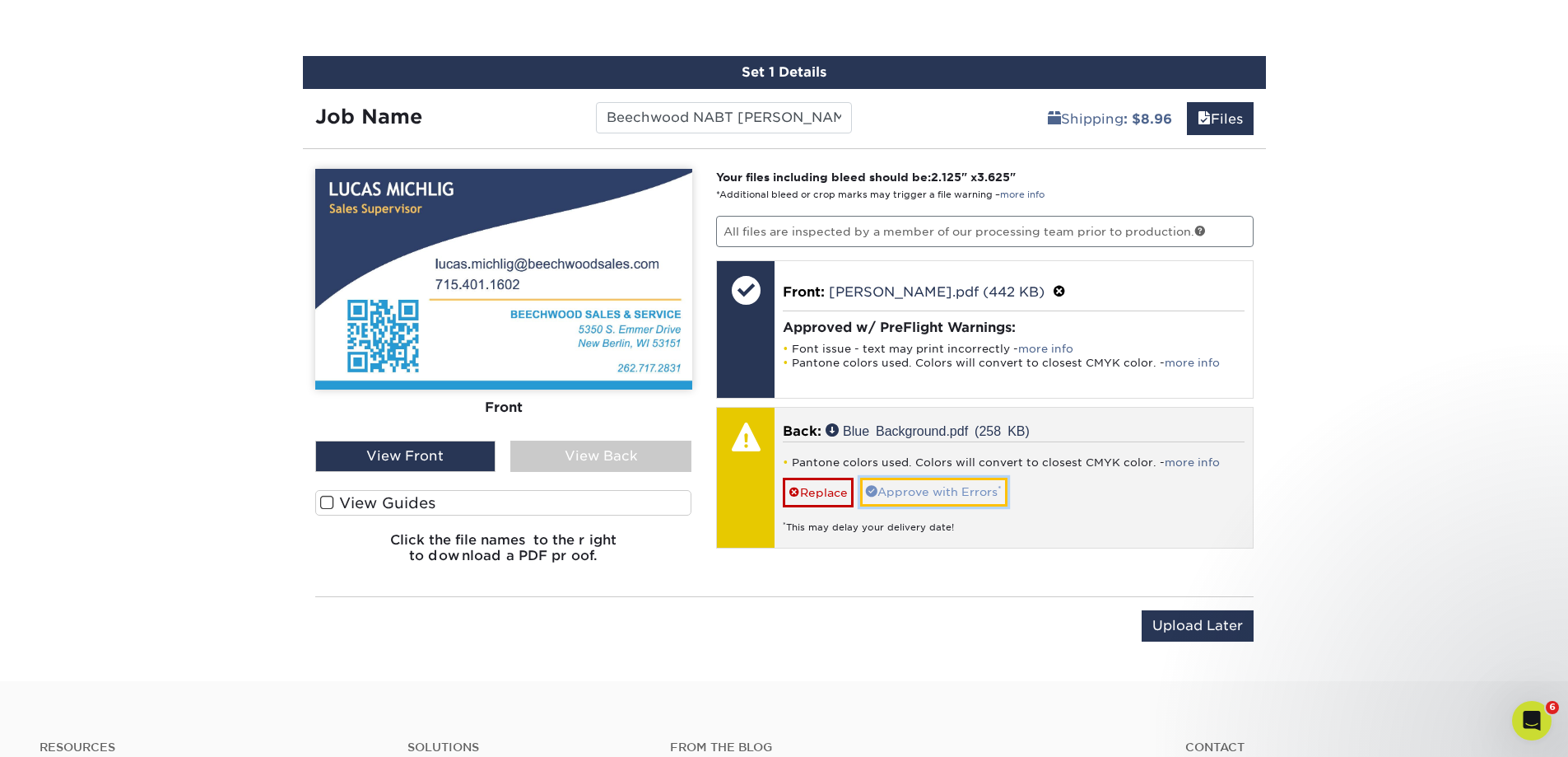
click at [943, 493] on link "Approve with Errors *" at bounding box center [934, 491] width 148 height 28
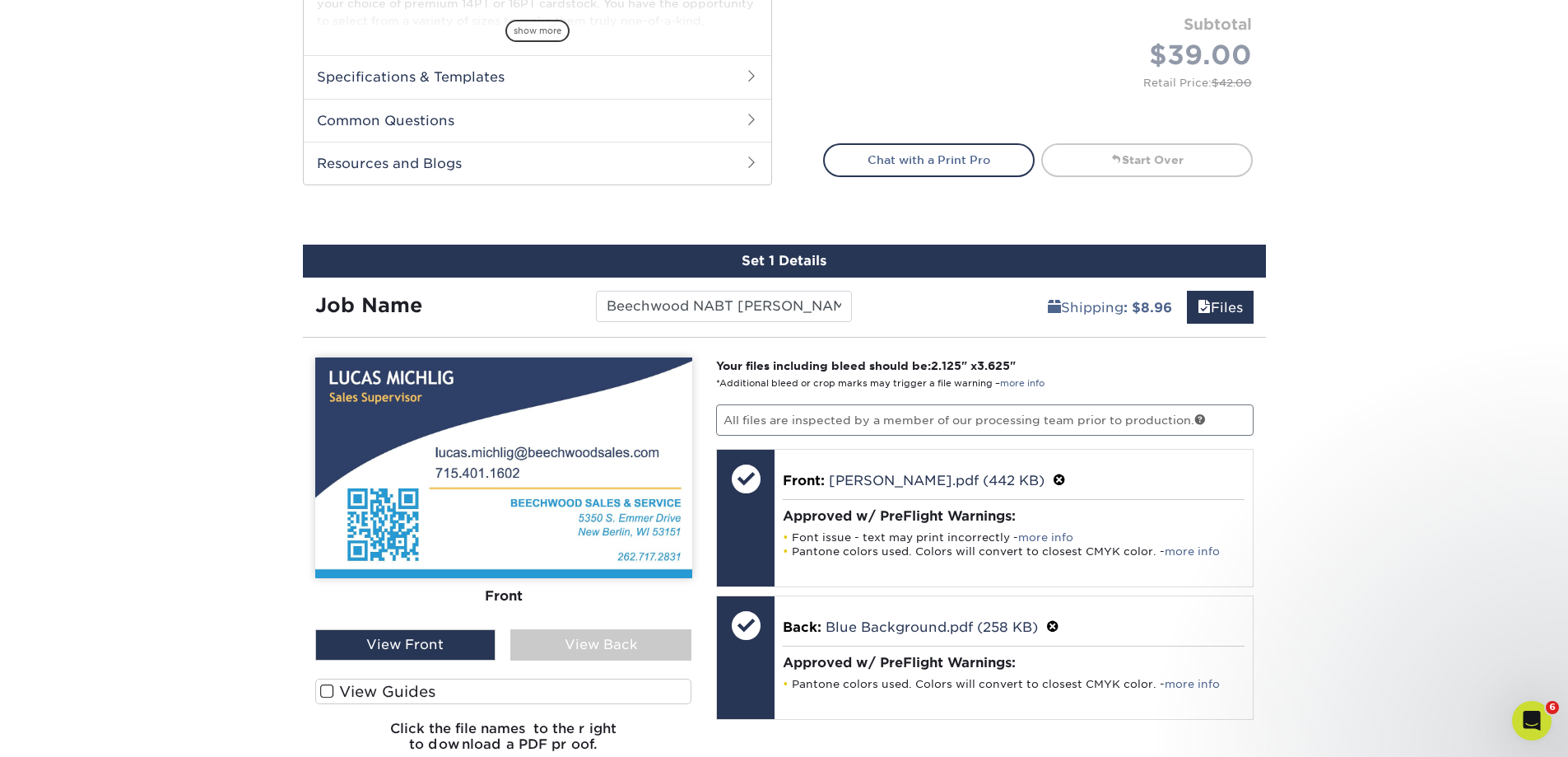
scroll to position [988, 0]
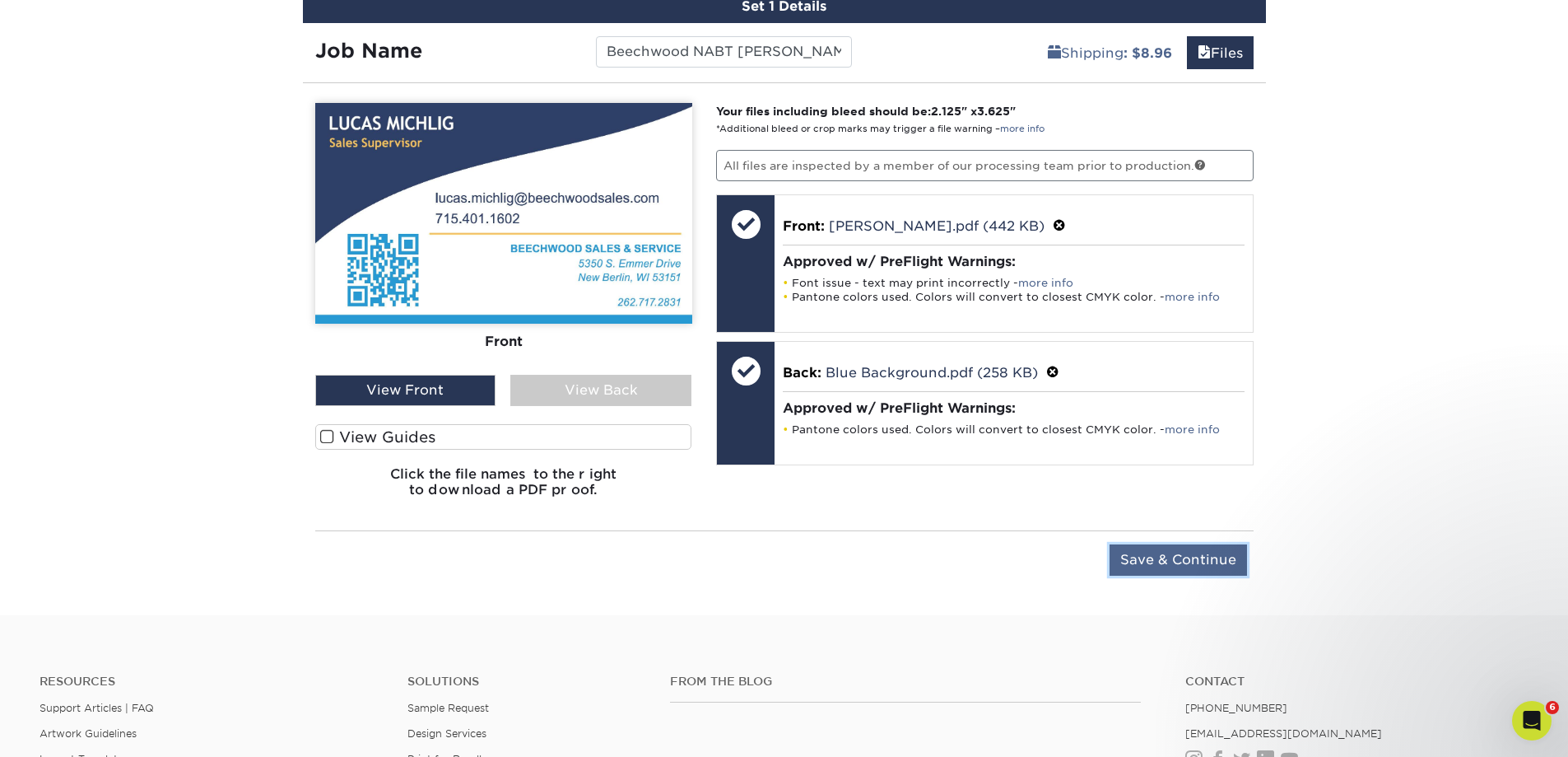
click at [1160, 559] on input "Save & Continue" at bounding box center [1178, 560] width 138 height 32
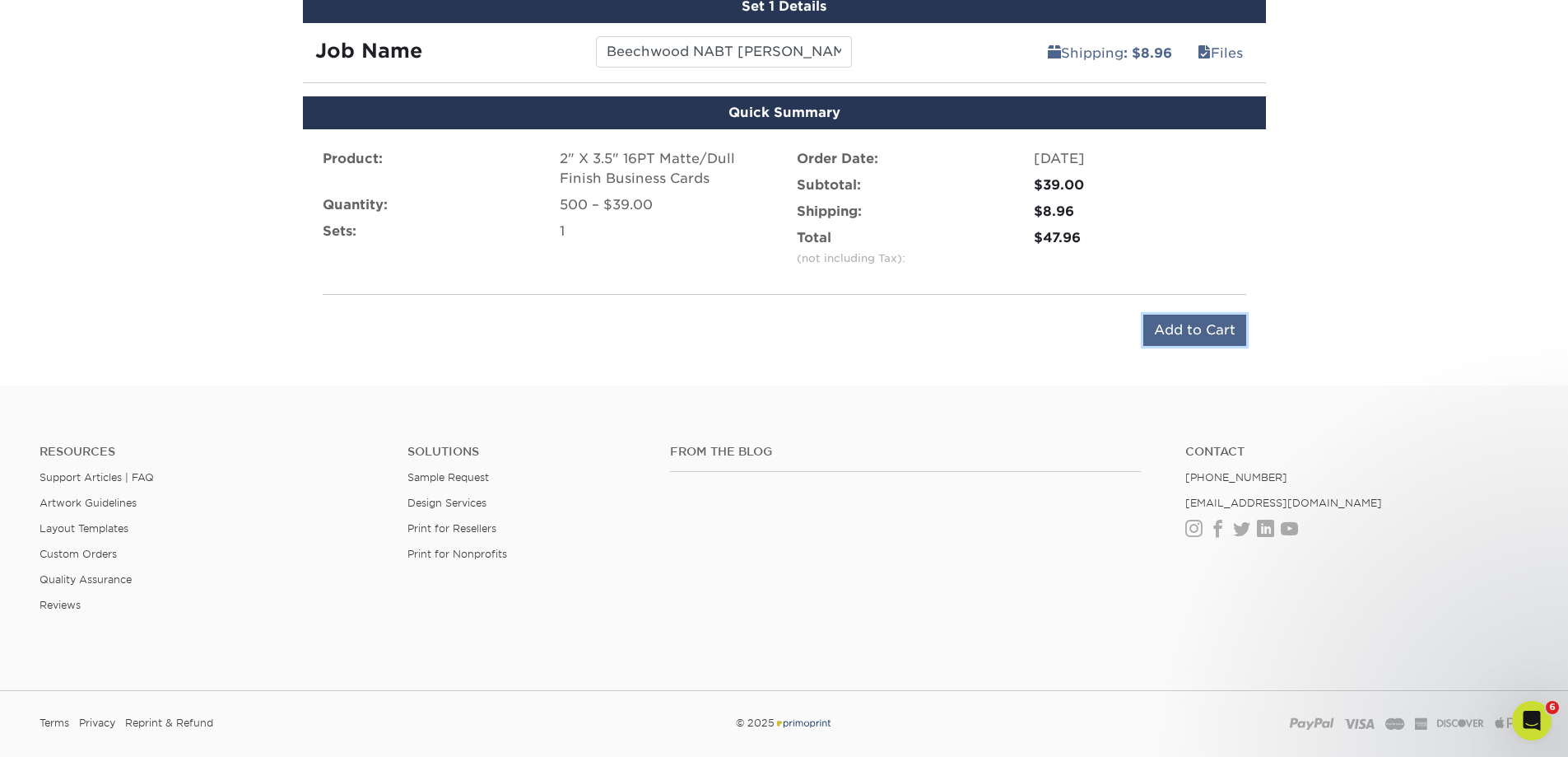
click at [1168, 328] on input "Add to Cart" at bounding box center [1194, 330] width 103 height 32
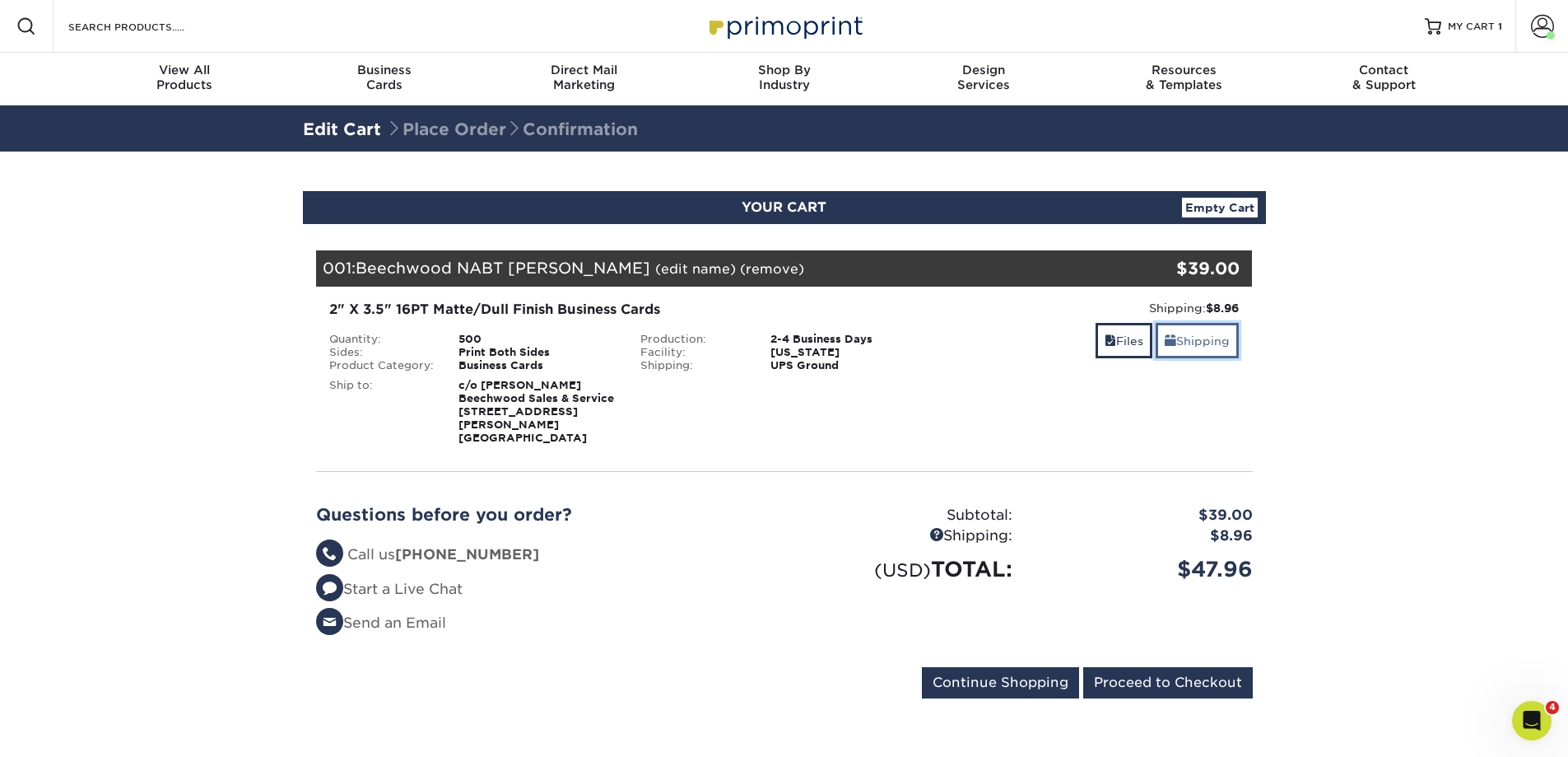
click at [1182, 342] on link "Shipping" at bounding box center [1197, 340] width 83 height 35
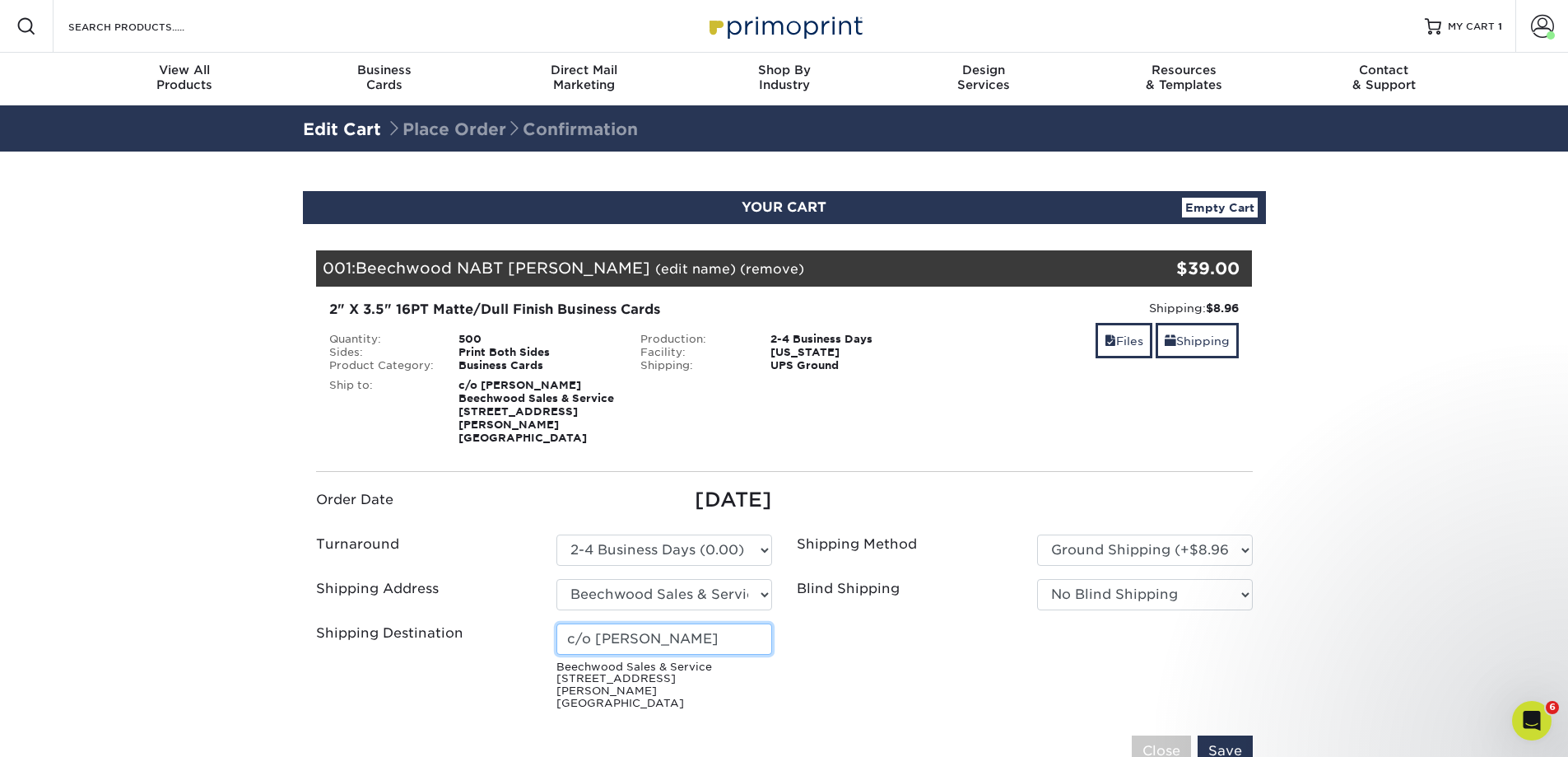
drag, startPoint x: 705, startPoint y: 625, endPoint x: 597, endPoint y: 627, distance: 108.0
click at [597, 627] on input "c/o Jack Sobczak" at bounding box center [664, 639] width 215 height 32
type input "c/o [PERSON_NAME]"
click at [1228, 735] on input "Save" at bounding box center [1224, 751] width 55 height 32
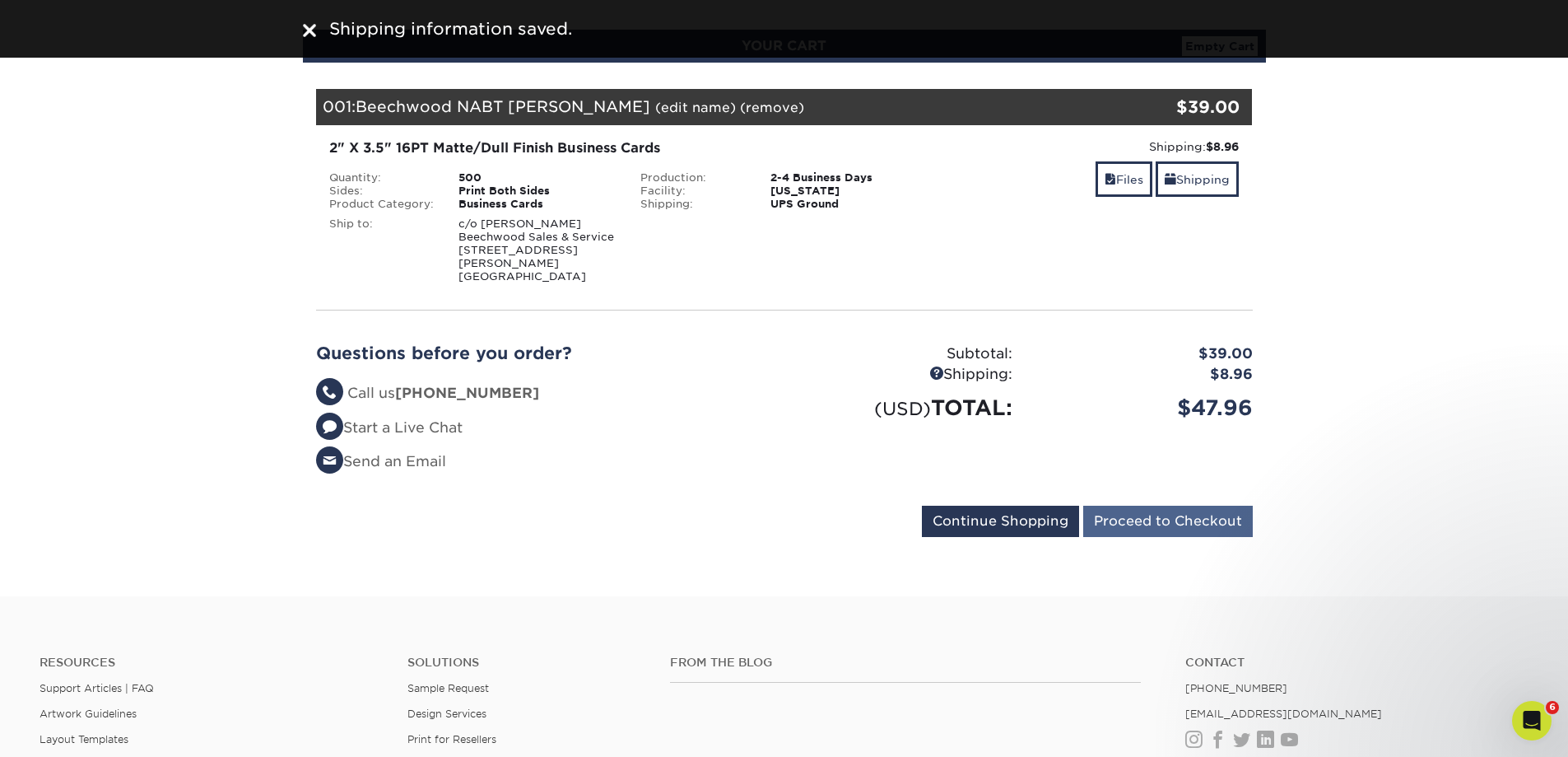
scroll to position [165, 0]
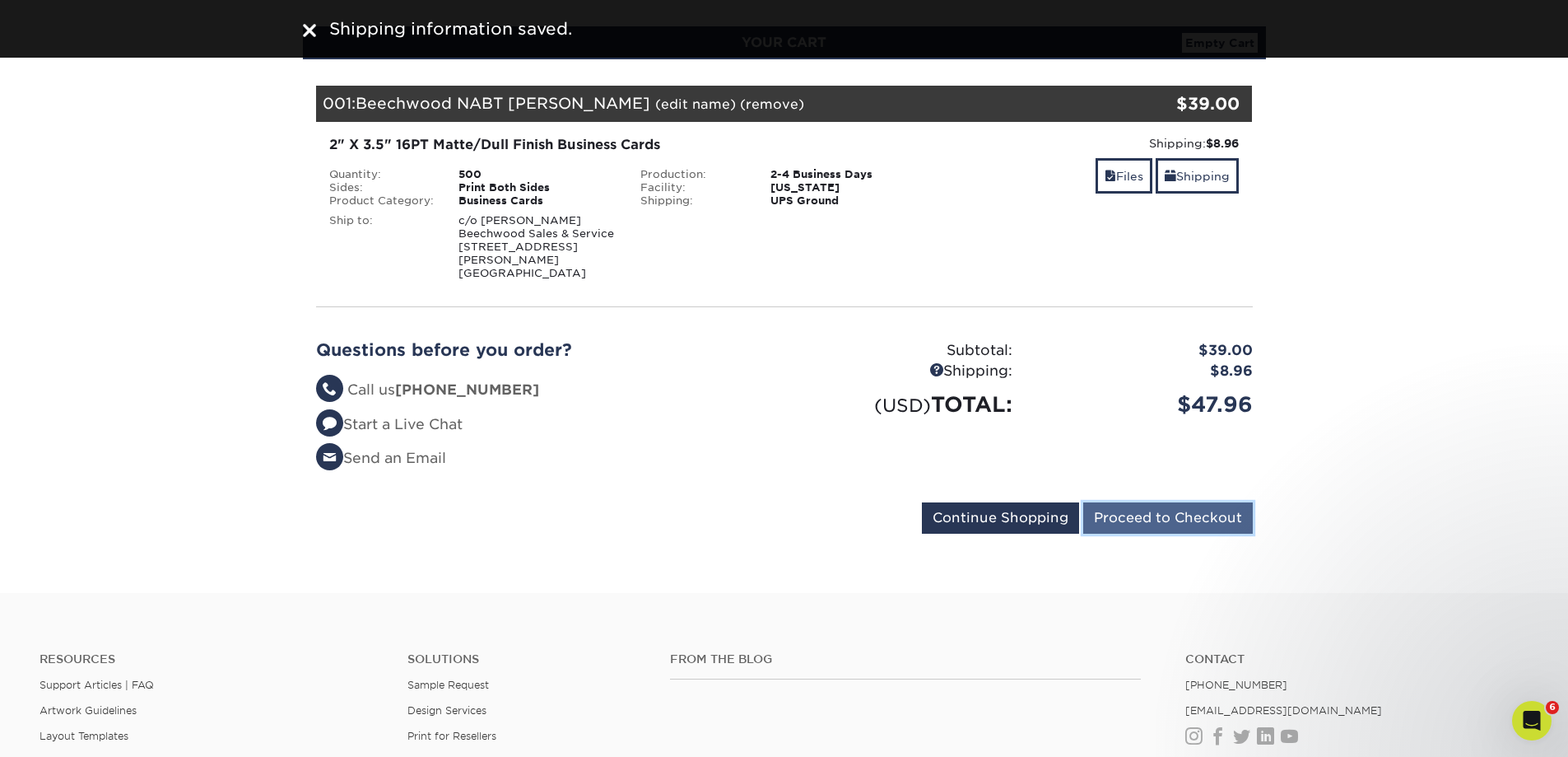
click at [1160, 508] on input "Proceed to Checkout" at bounding box center [1167, 517] width 169 height 32
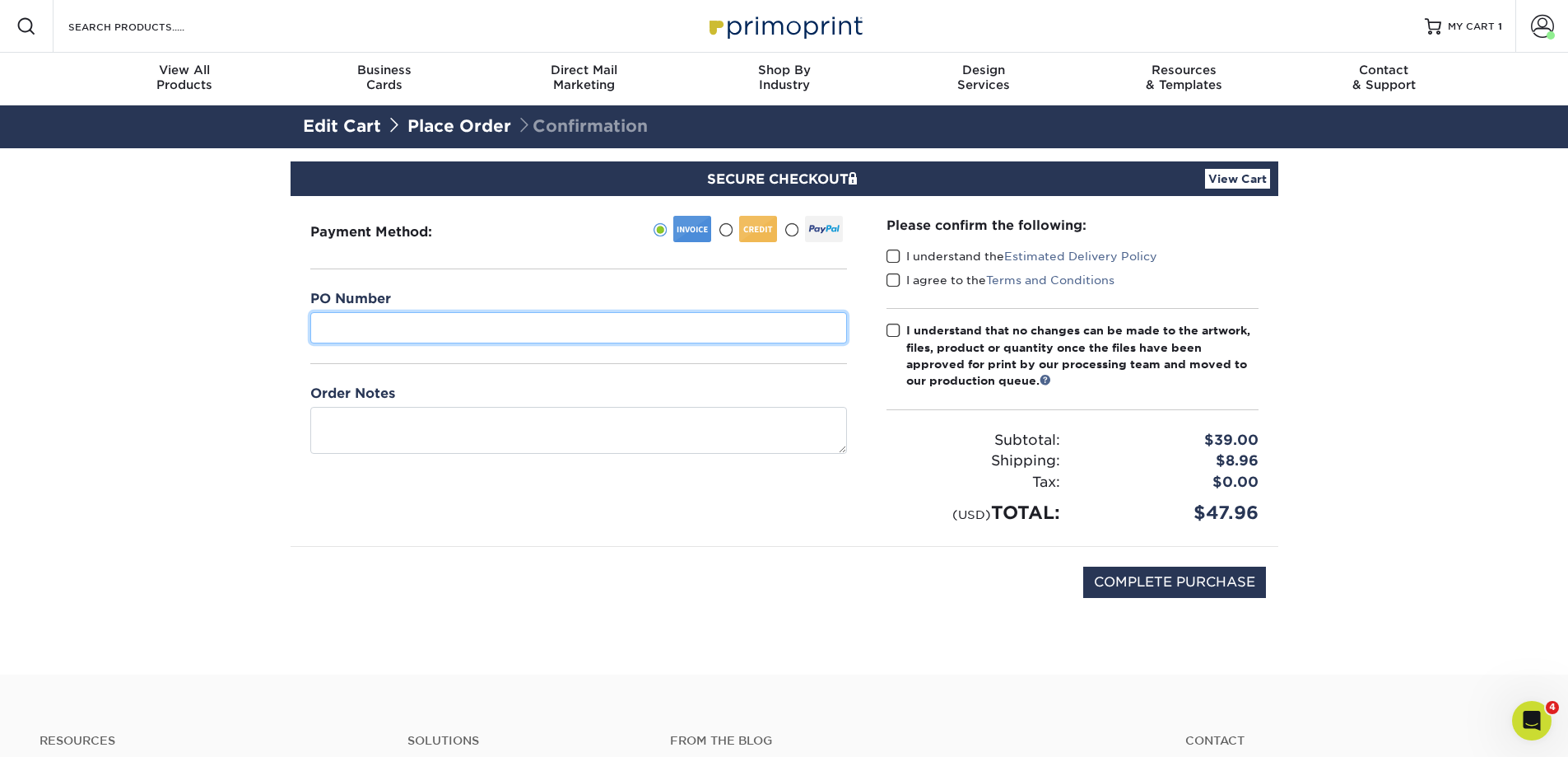
click at [379, 315] on input "text" at bounding box center [578, 327] width 537 height 32
type input "Beechwood"
click at [1132, 580] on input "COMPLETE PURCHASE" at bounding box center [1174, 582] width 183 height 32
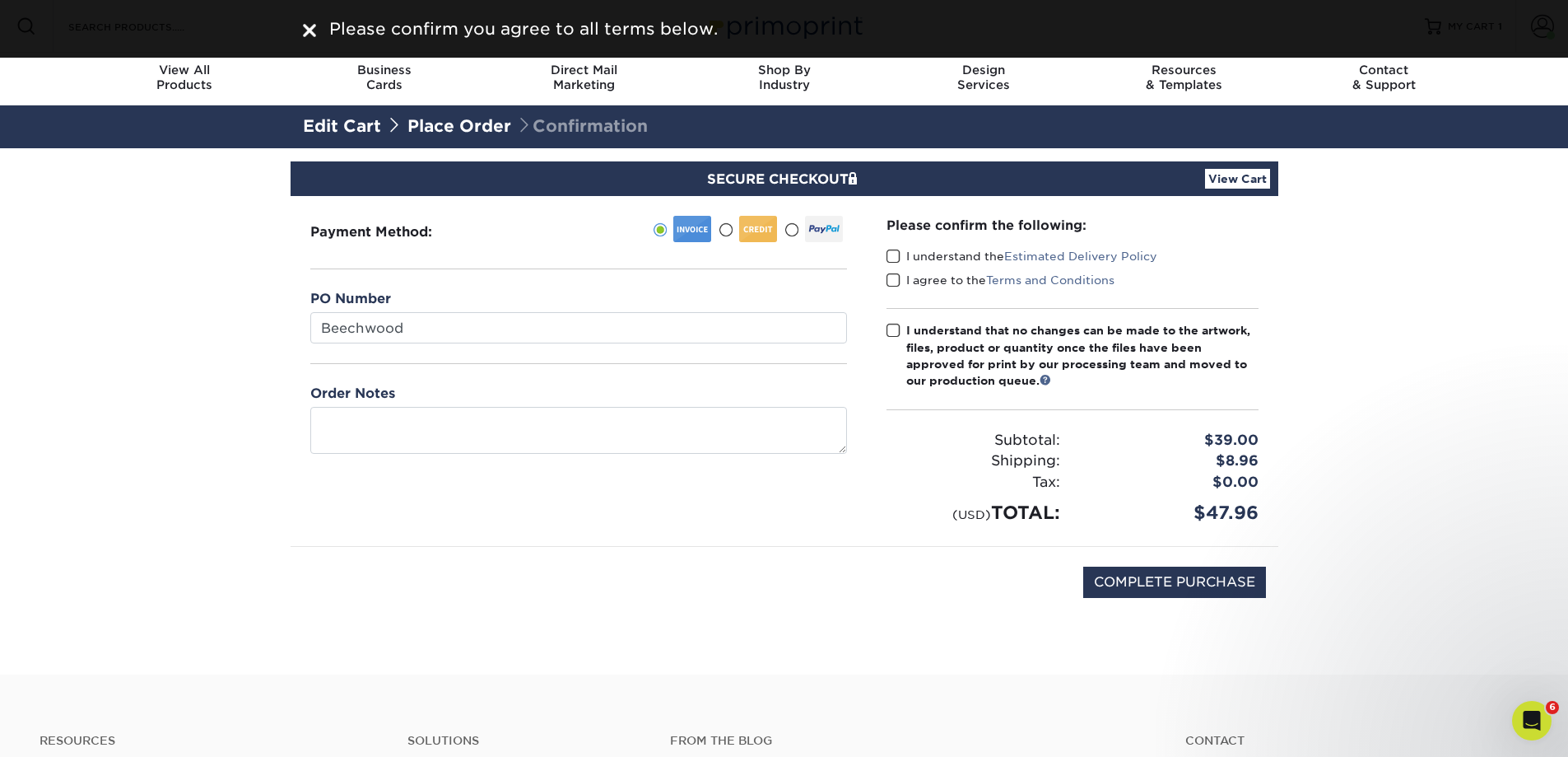
drag, startPoint x: 892, startPoint y: 258, endPoint x: 895, endPoint y: 284, distance: 26.2
click at [893, 260] on span at bounding box center [893, 256] width 14 height 15
click at [0, 0] on input "I understand the Estimated Delivery Policy" at bounding box center [0, 0] width 0 height 0
click at [895, 284] on span at bounding box center [893, 279] width 14 height 15
click at [0, 0] on input "I agree to the Terms and Conditions" at bounding box center [0, 0] width 0 height 0
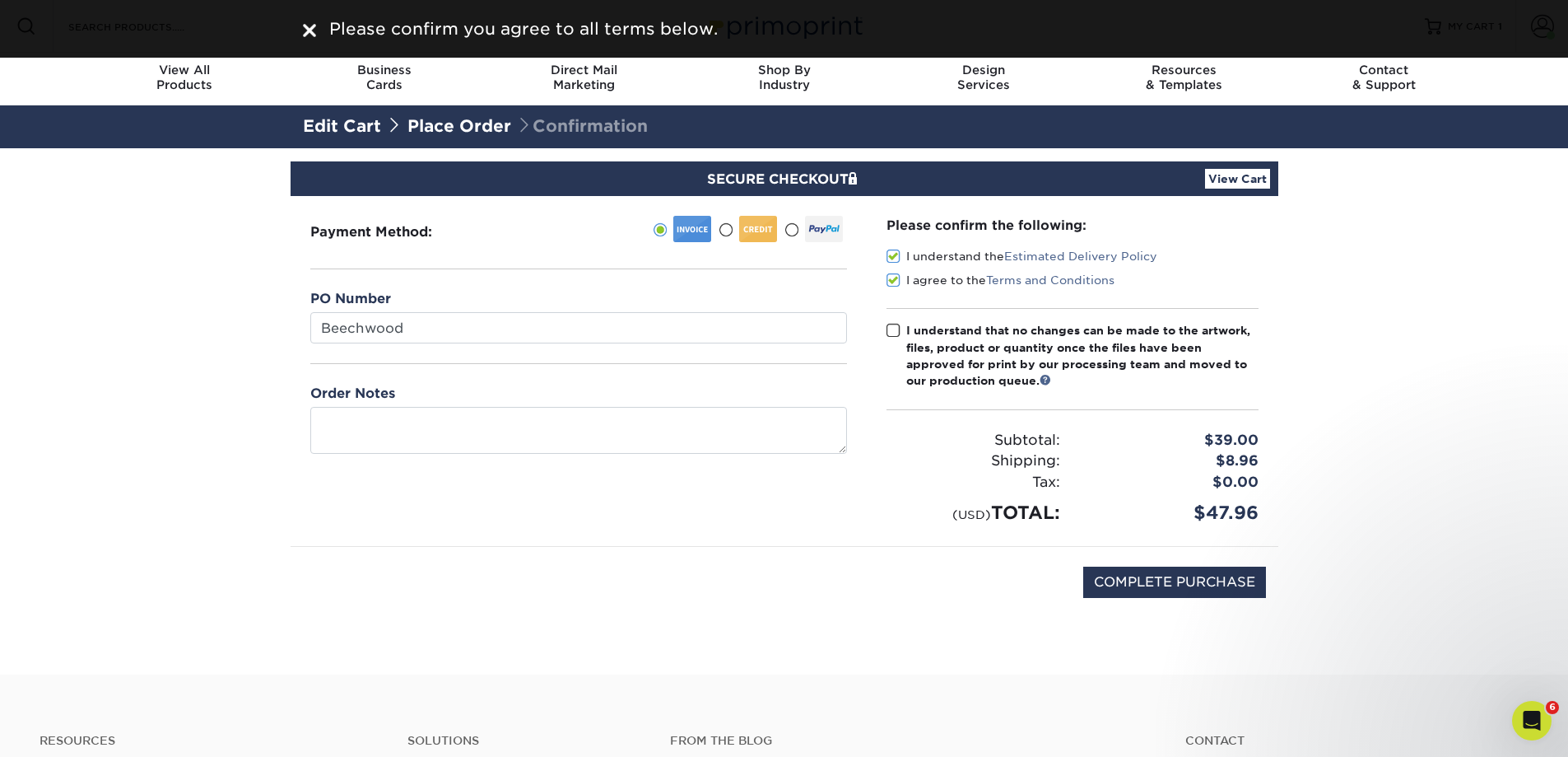
click at [890, 329] on span at bounding box center [893, 330] width 14 height 15
click at [0, 0] on input "I understand that no changes can be made to the artwork, files, product or quan…" at bounding box center [0, 0] width 0 height 0
click at [1128, 573] on input "COMPLETE PURCHASE" at bounding box center [1174, 582] width 183 height 32
type input "PROCESSING, PLEASE WAIT..."
